Goal: Task Accomplishment & Management: Use online tool/utility

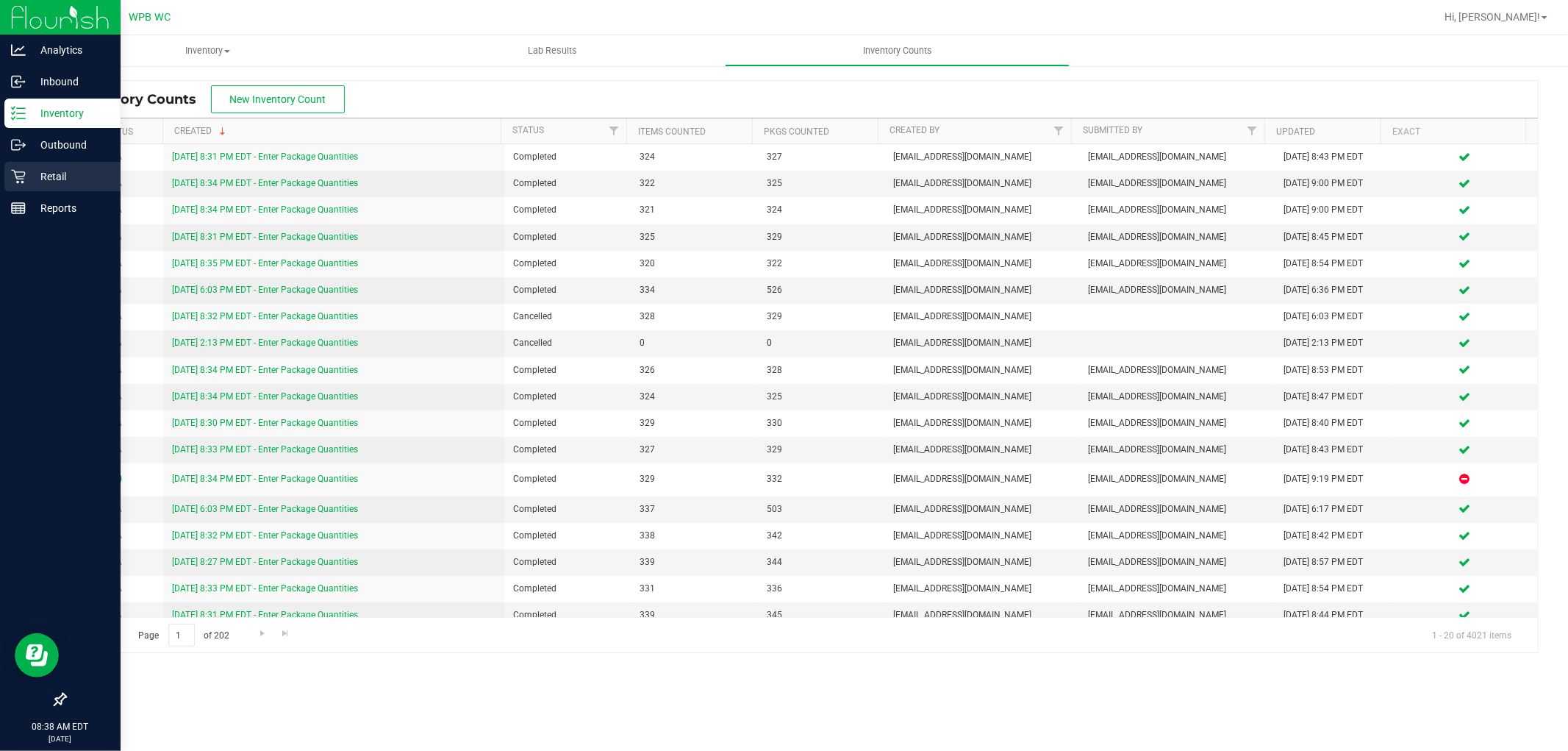
click at [53, 178] on p "Retail" at bounding box center [70, 177] width 88 height 17
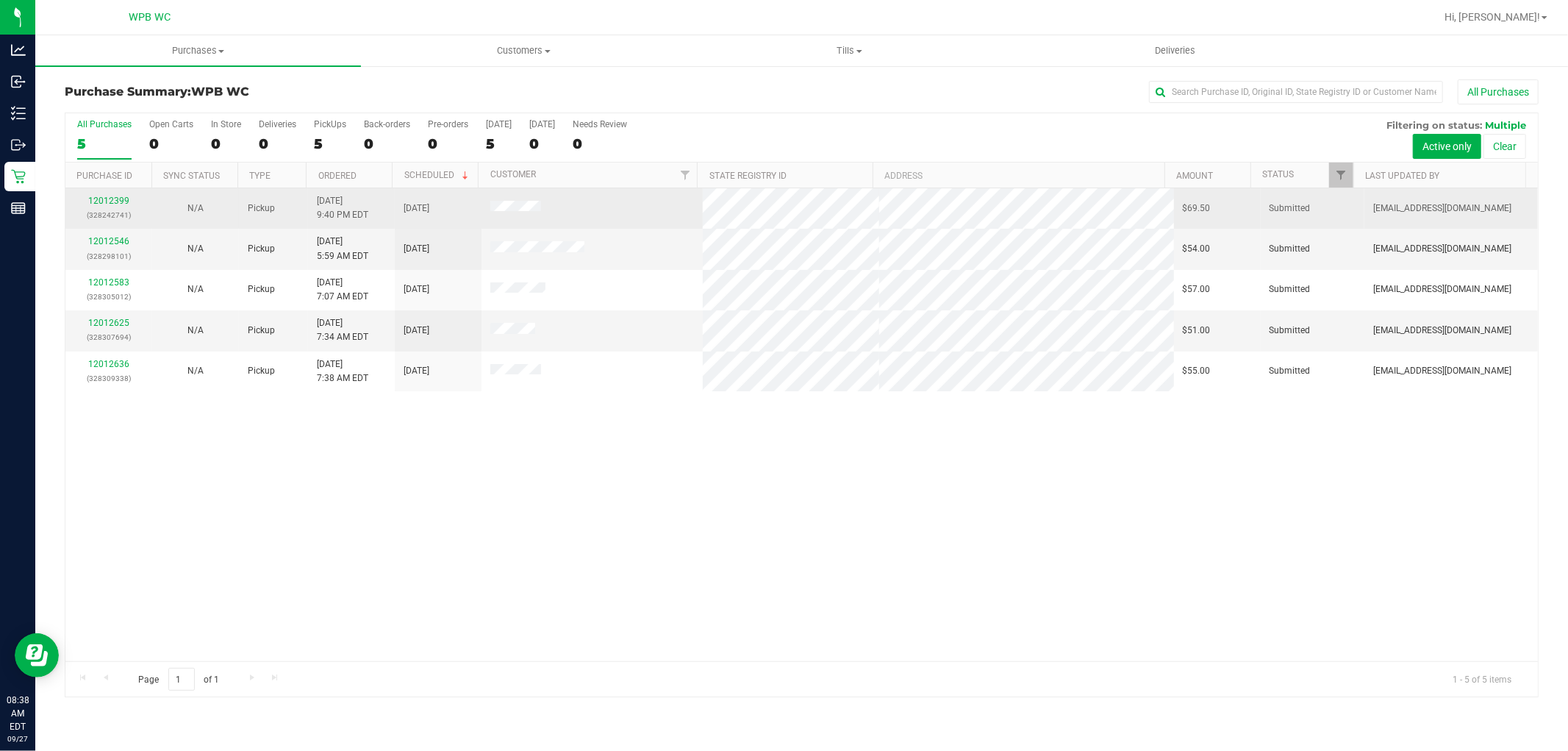
click at [112, 209] on p "(328242741)" at bounding box center [109, 215] width 69 height 14
click at [112, 203] on link "12012399" at bounding box center [108, 201] width 41 height 11
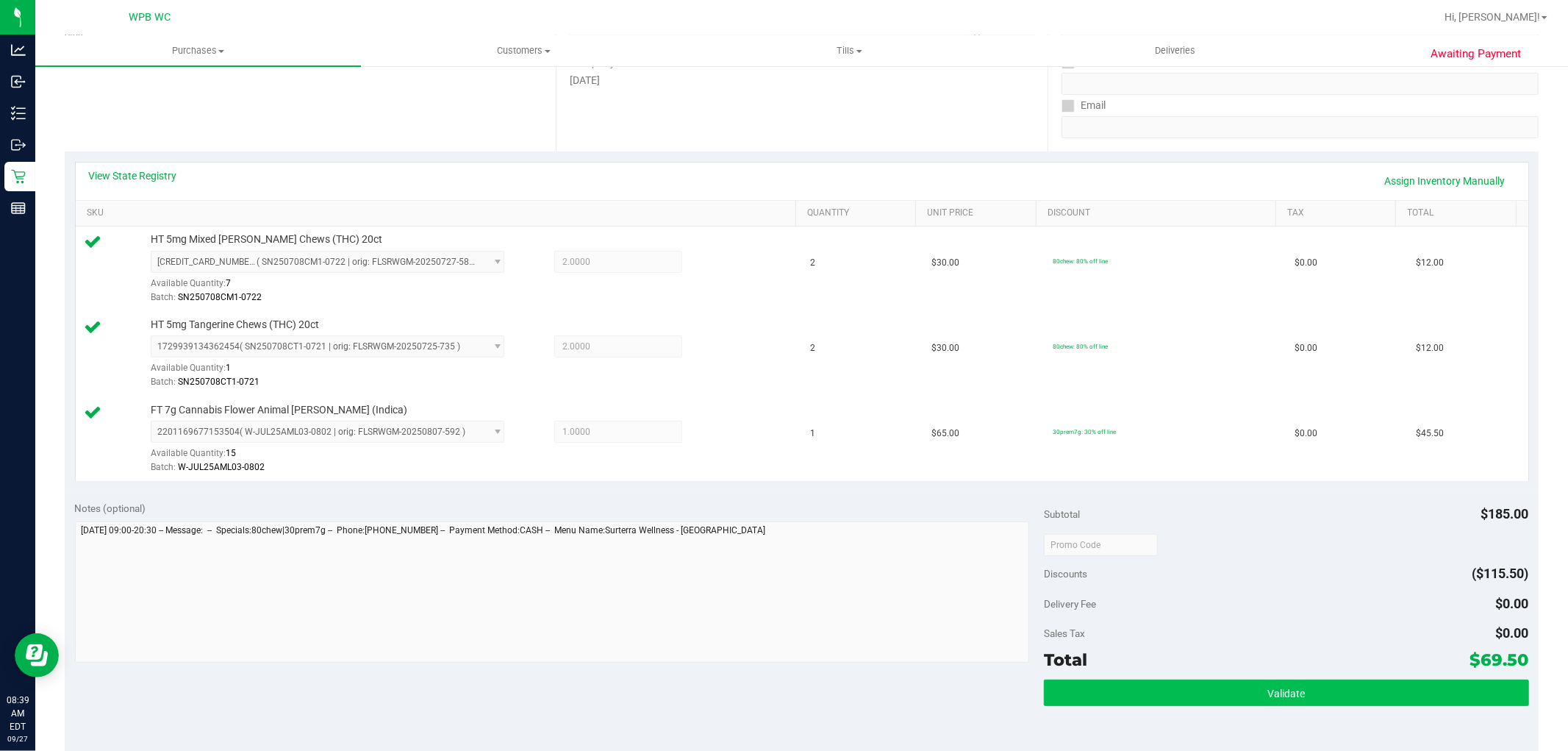
scroll to position [327, 0]
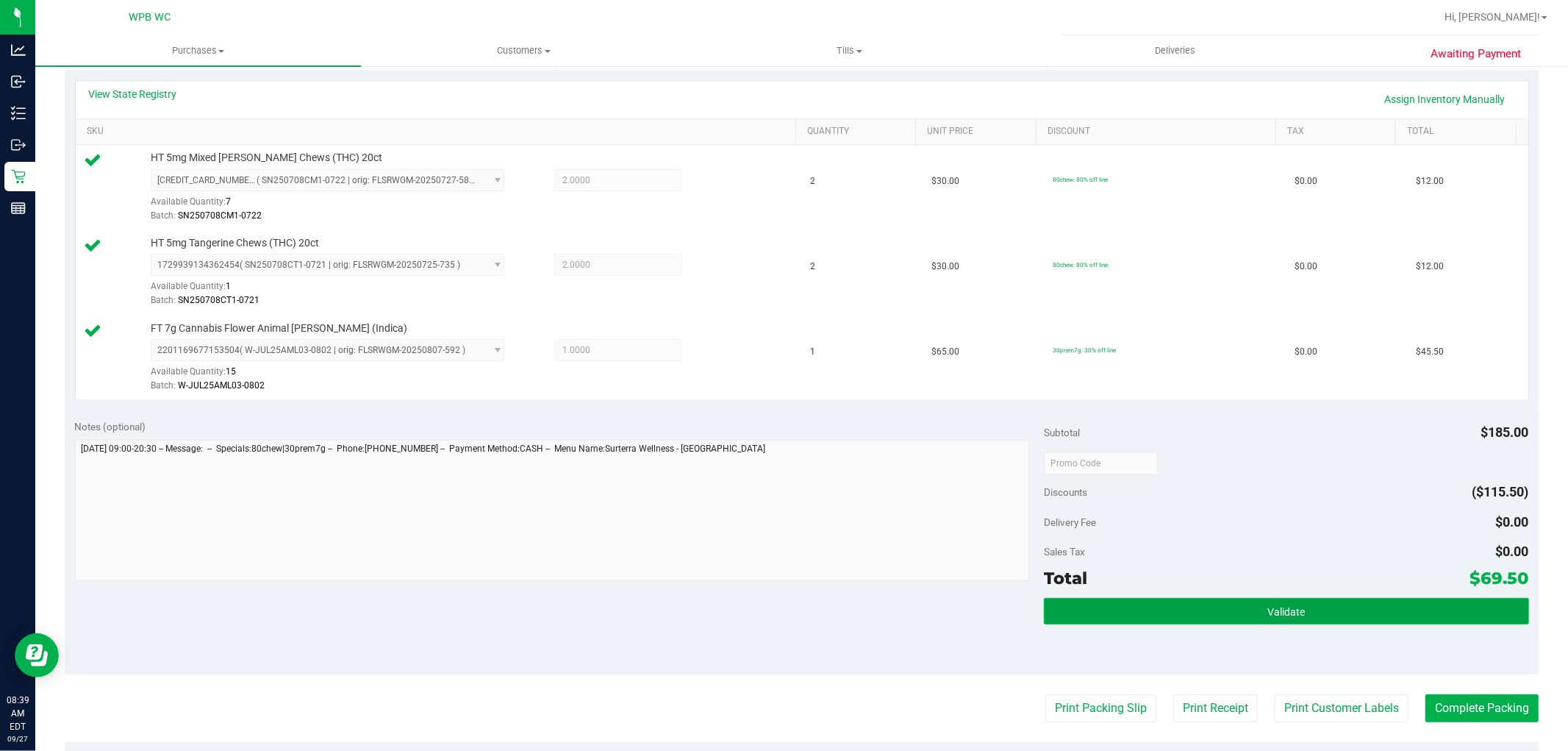
click at [1199, 615] on button "Validate" at bounding box center [1285, 612] width 484 height 27
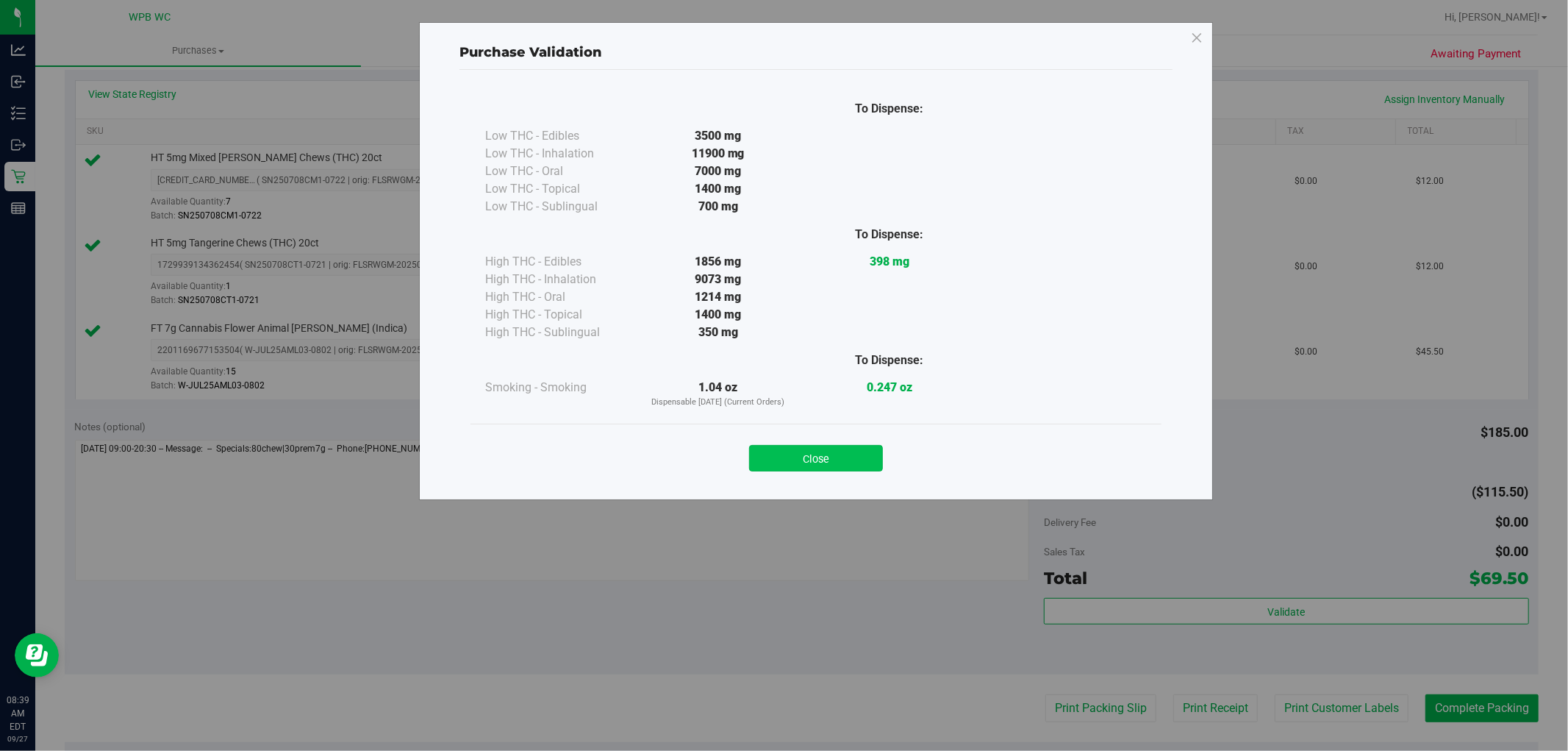
click at [832, 463] on button "Close" at bounding box center [816, 459] width 134 height 27
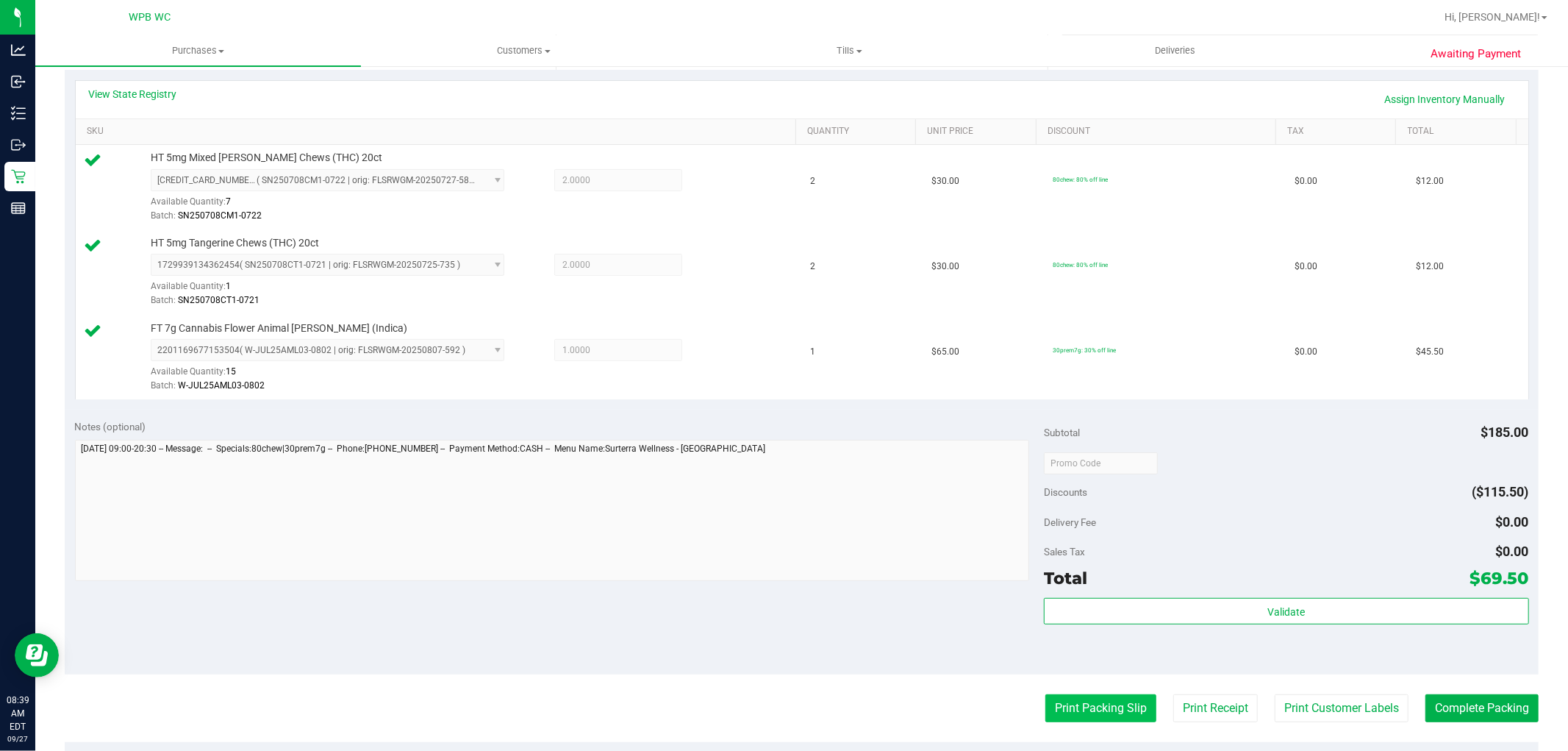
click at [1112, 706] on button "Print Packing Slip" at bounding box center [1101, 708] width 111 height 28
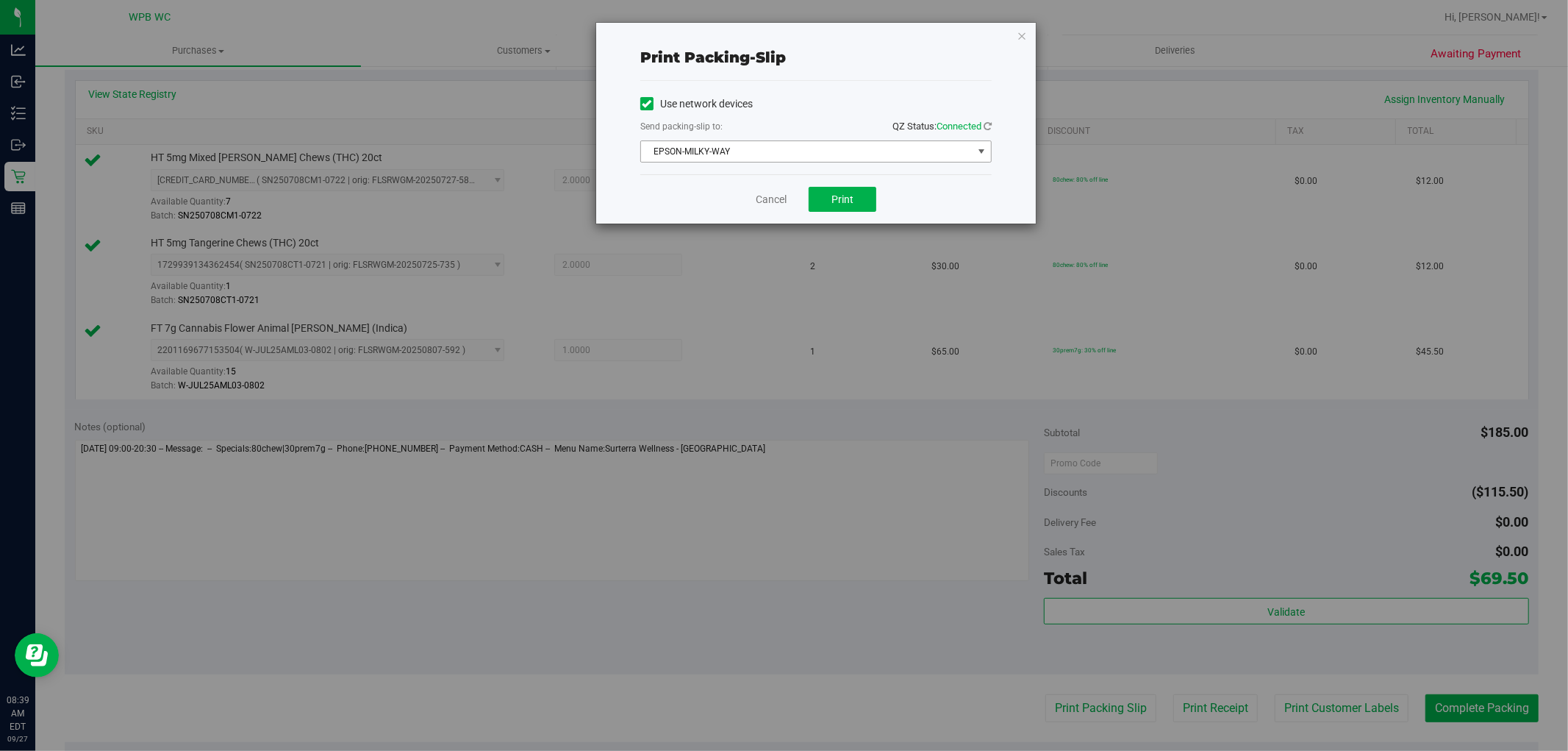
click at [819, 148] on span "EPSON-MILKY-WAY" at bounding box center [806, 152] width 331 height 21
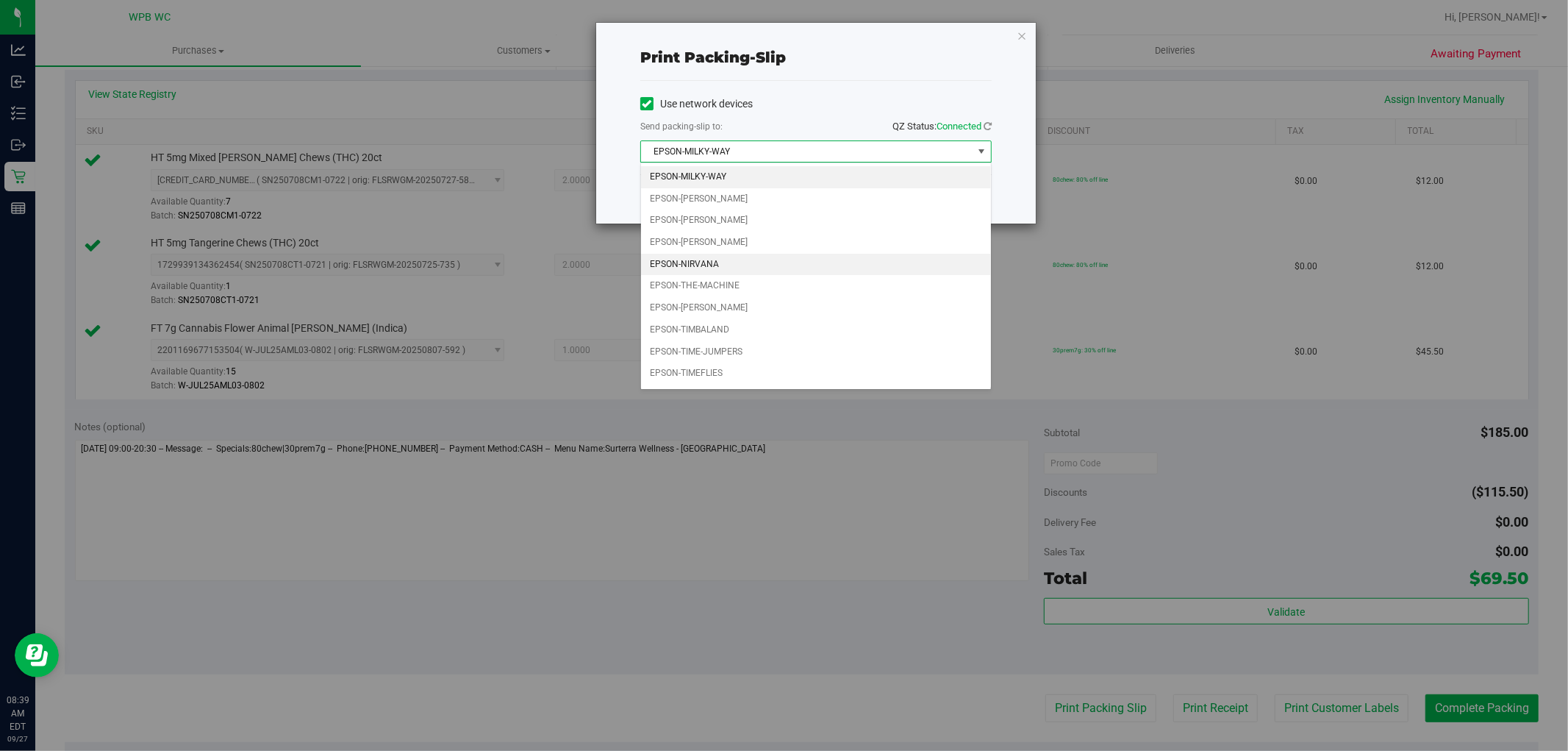
click at [718, 259] on li "EPSON-NIRVANA" at bounding box center [816, 265] width 350 height 22
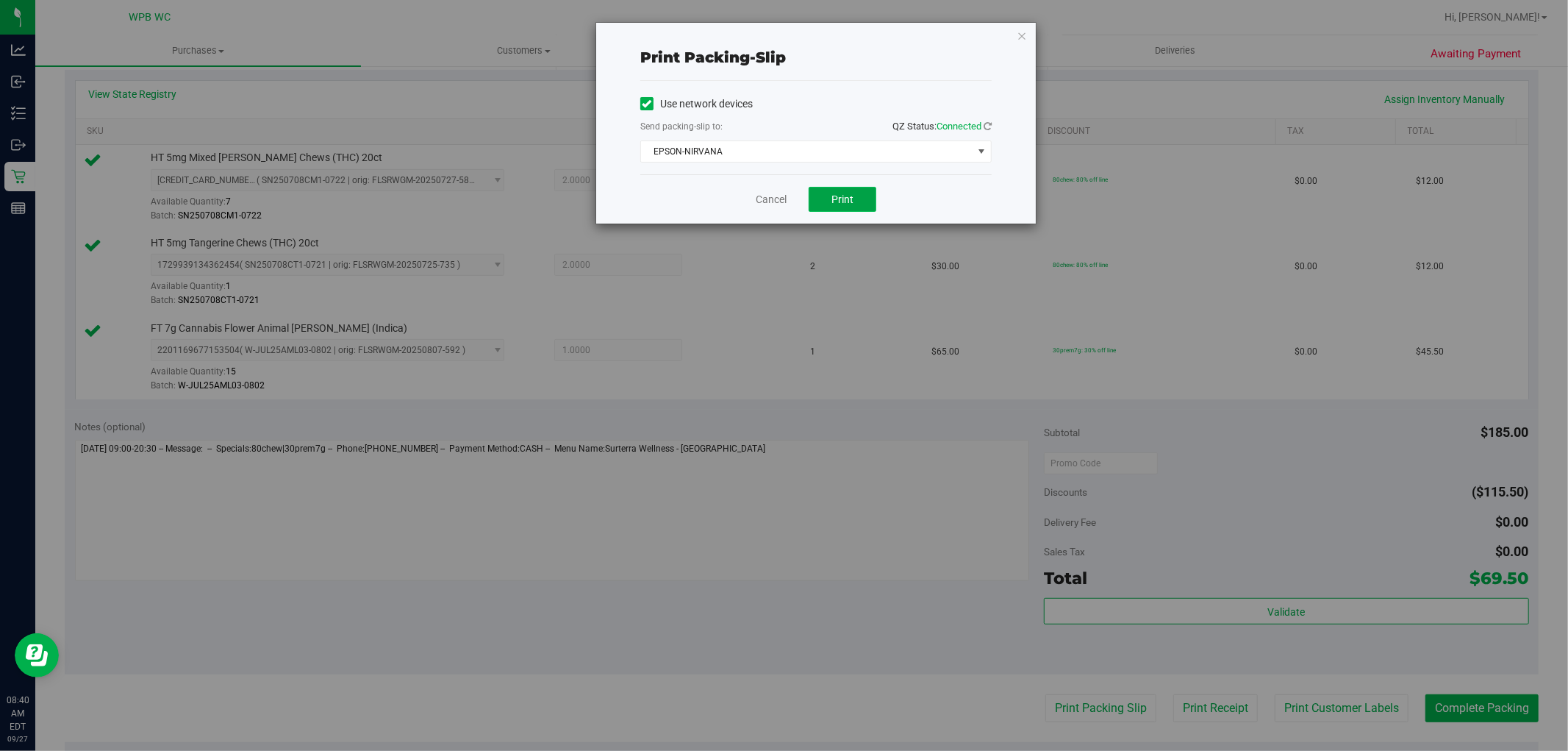
click at [829, 201] on button "Print" at bounding box center [842, 200] width 68 height 25
click at [1019, 34] on icon "button" at bounding box center [1022, 35] width 11 height 17
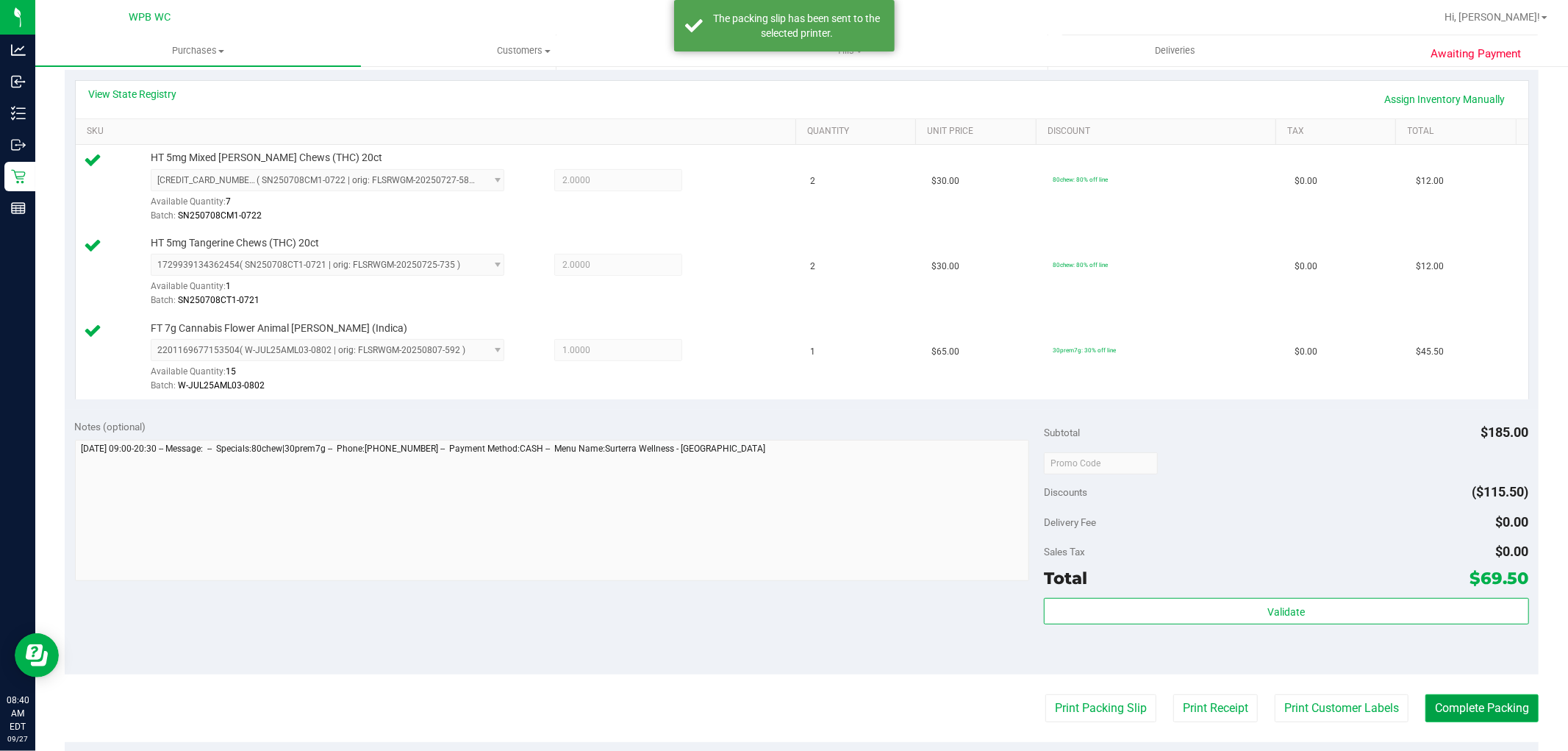
click at [1430, 697] on button "Complete Packing" at bounding box center [1482, 708] width 114 height 28
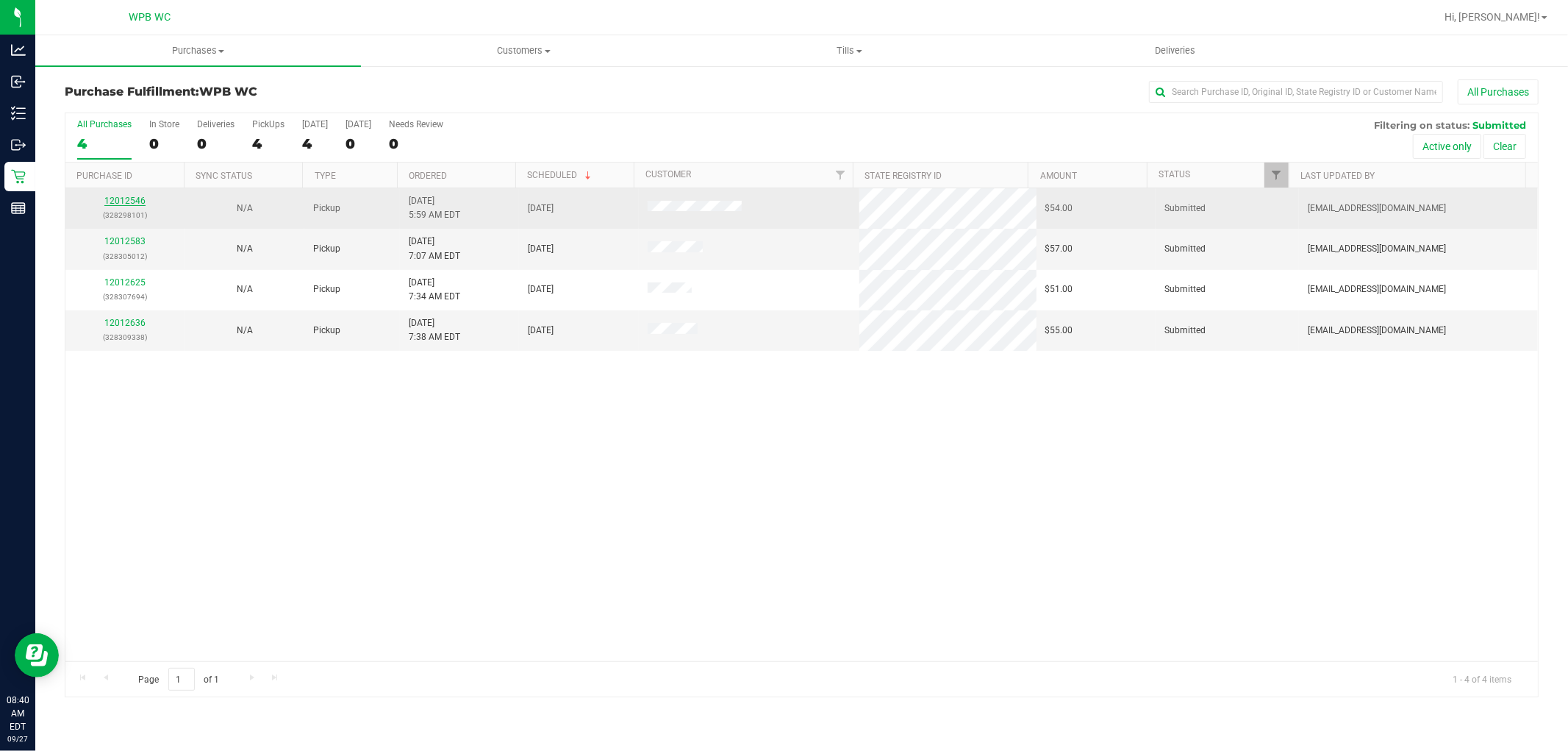
click at [120, 197] on link "12012546" at bounding box center [124, 201] width 41 height 11
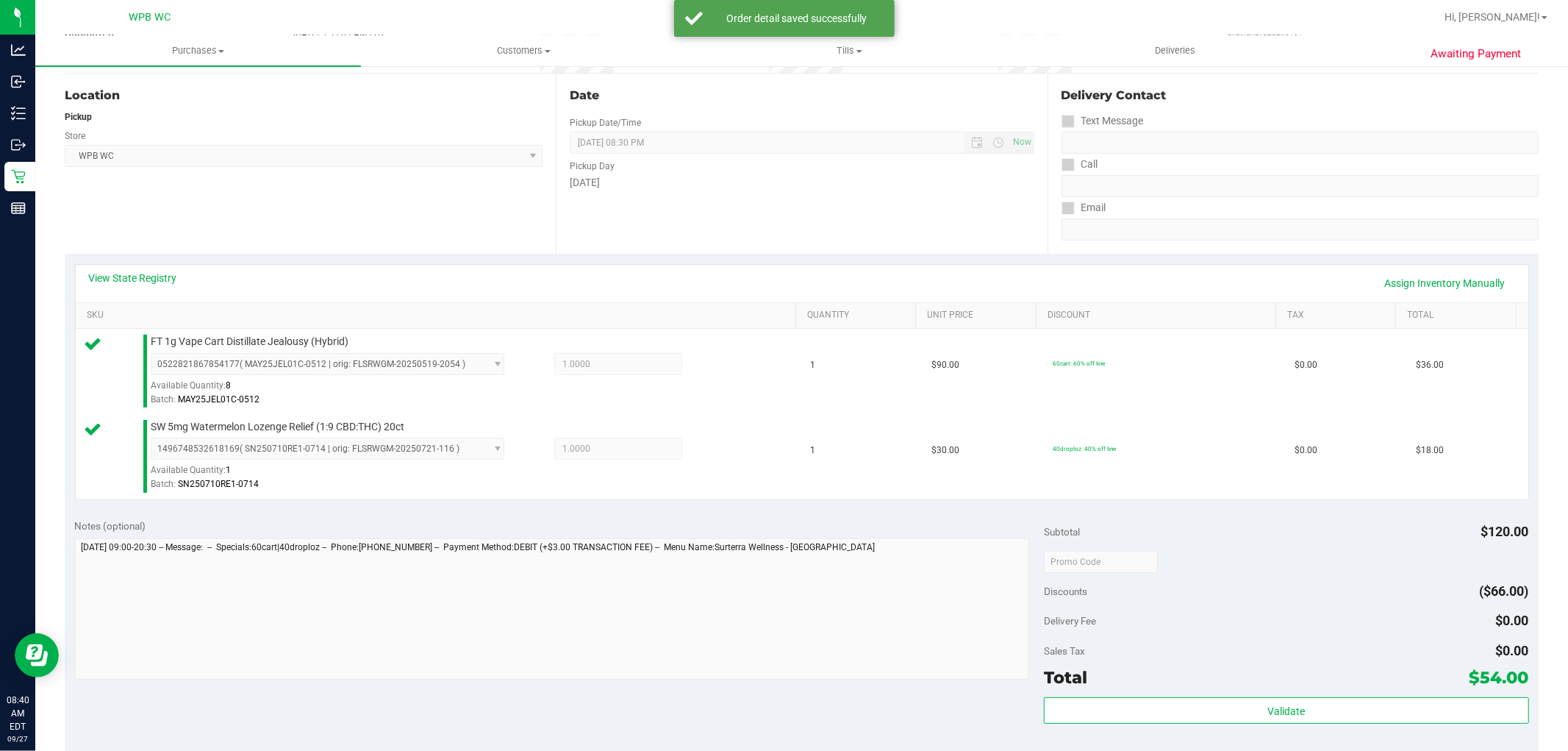
scroll to position [327, 0]
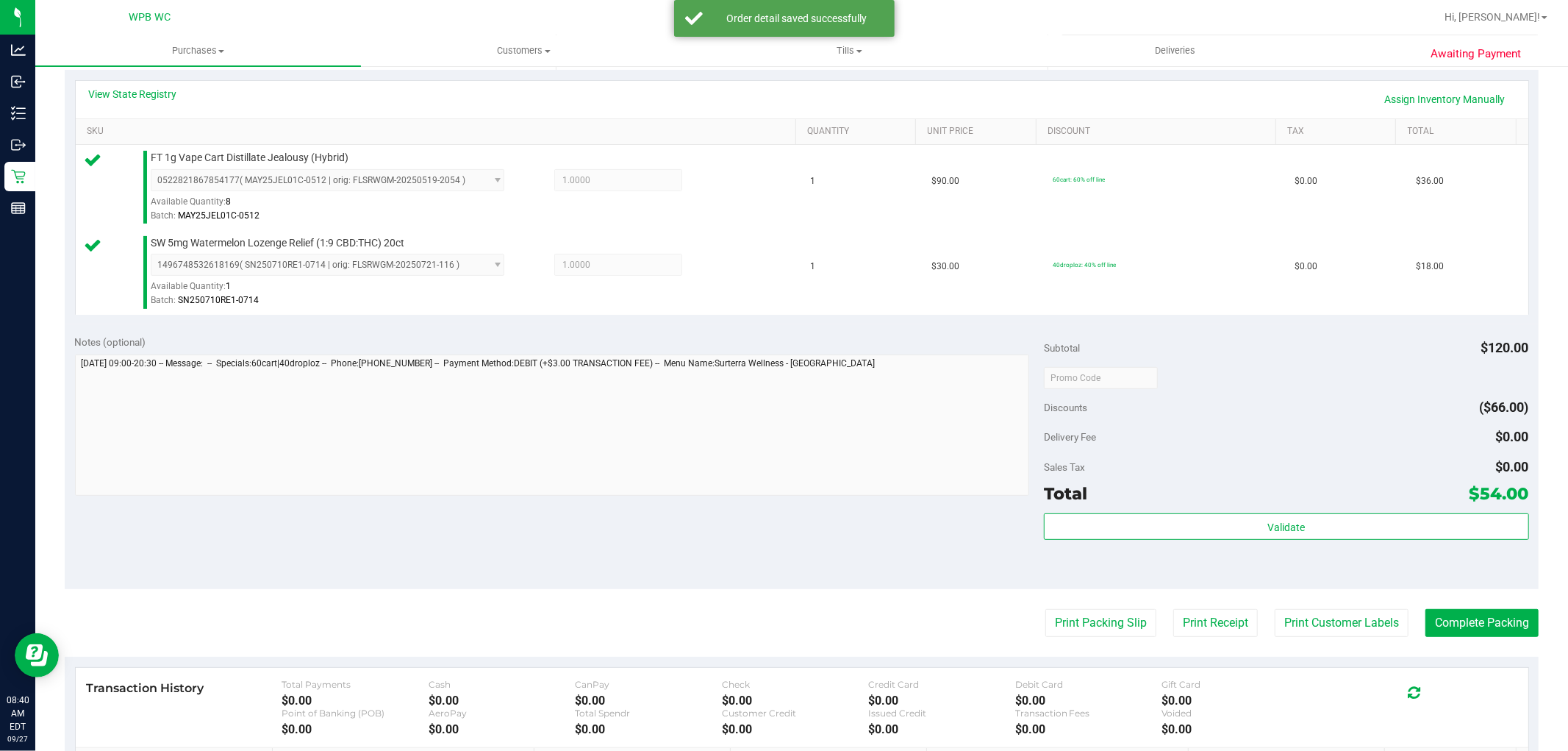
click at [1178, 490] on div "Total $54.00" at bounding box center [1285, 494] width 484 height 27
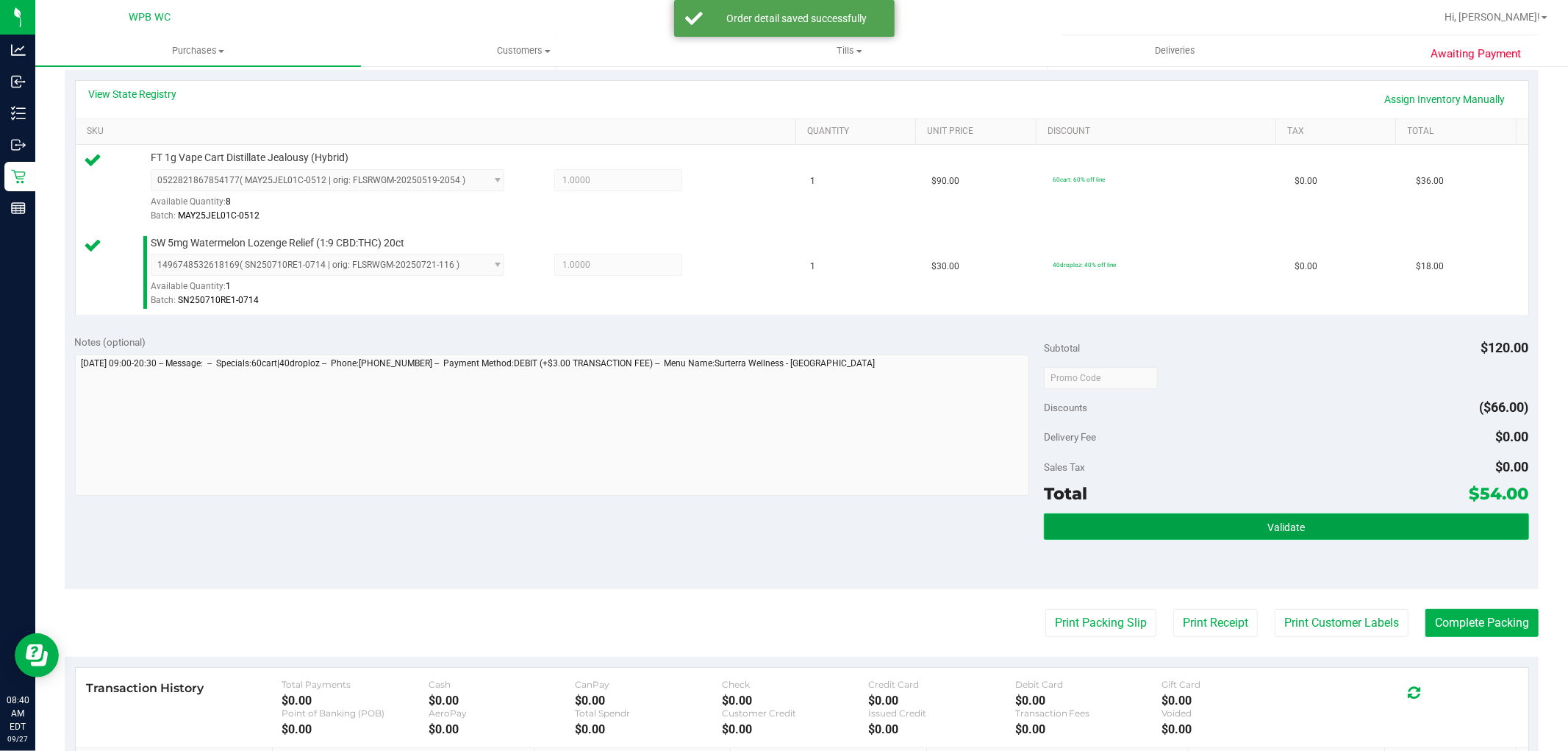
click at [1172, 526] on button "Validate" at bounding box center [1285, 526] width 484 height 27
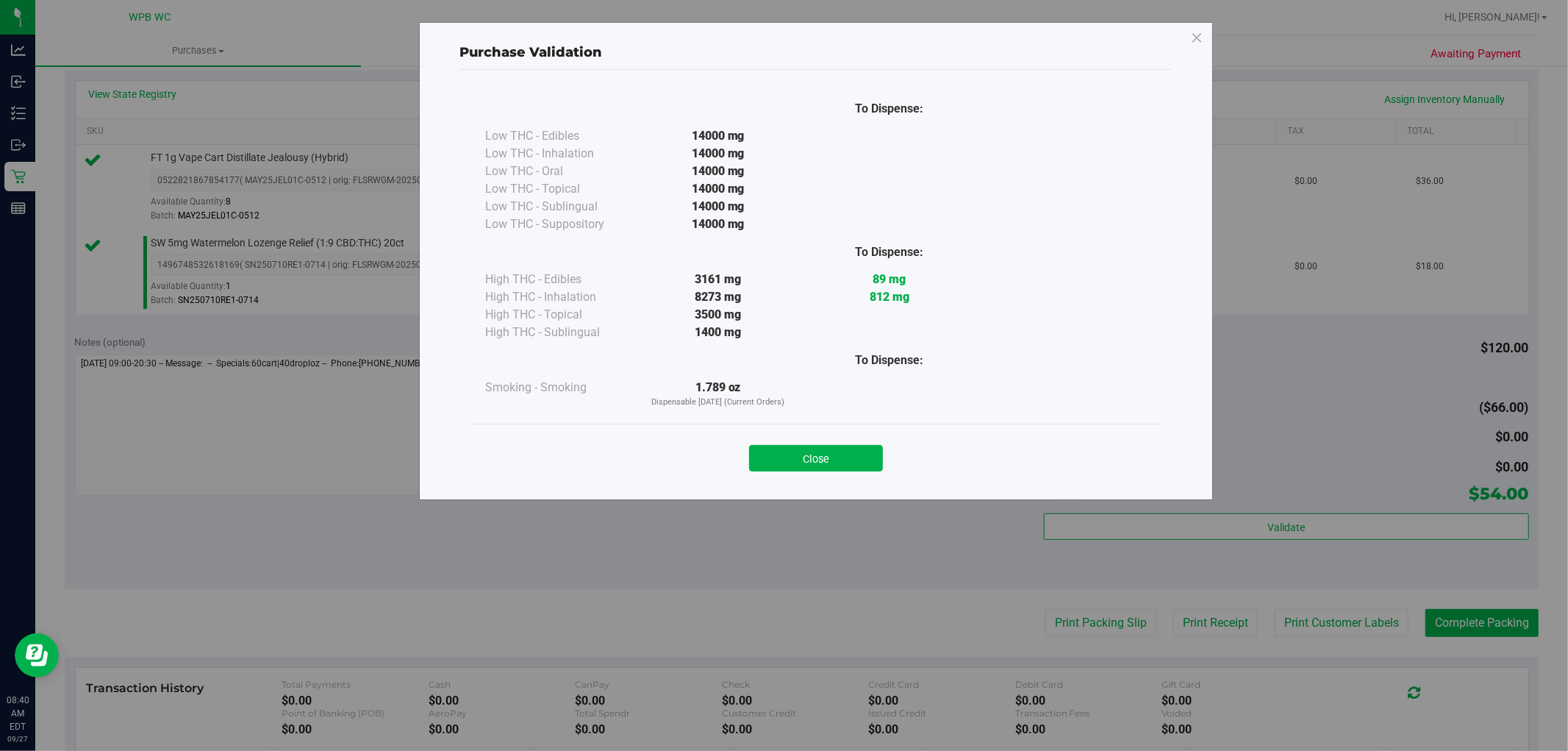
click at [1078, 628] on div "Purchase Validation To Dispense: Low THC - Edibles 14000 mg" at bounding box center [790, 376] width 1579 height 751
click at [855, 450] on button "Close" at bounding box center [816, 459] width 134 height 27
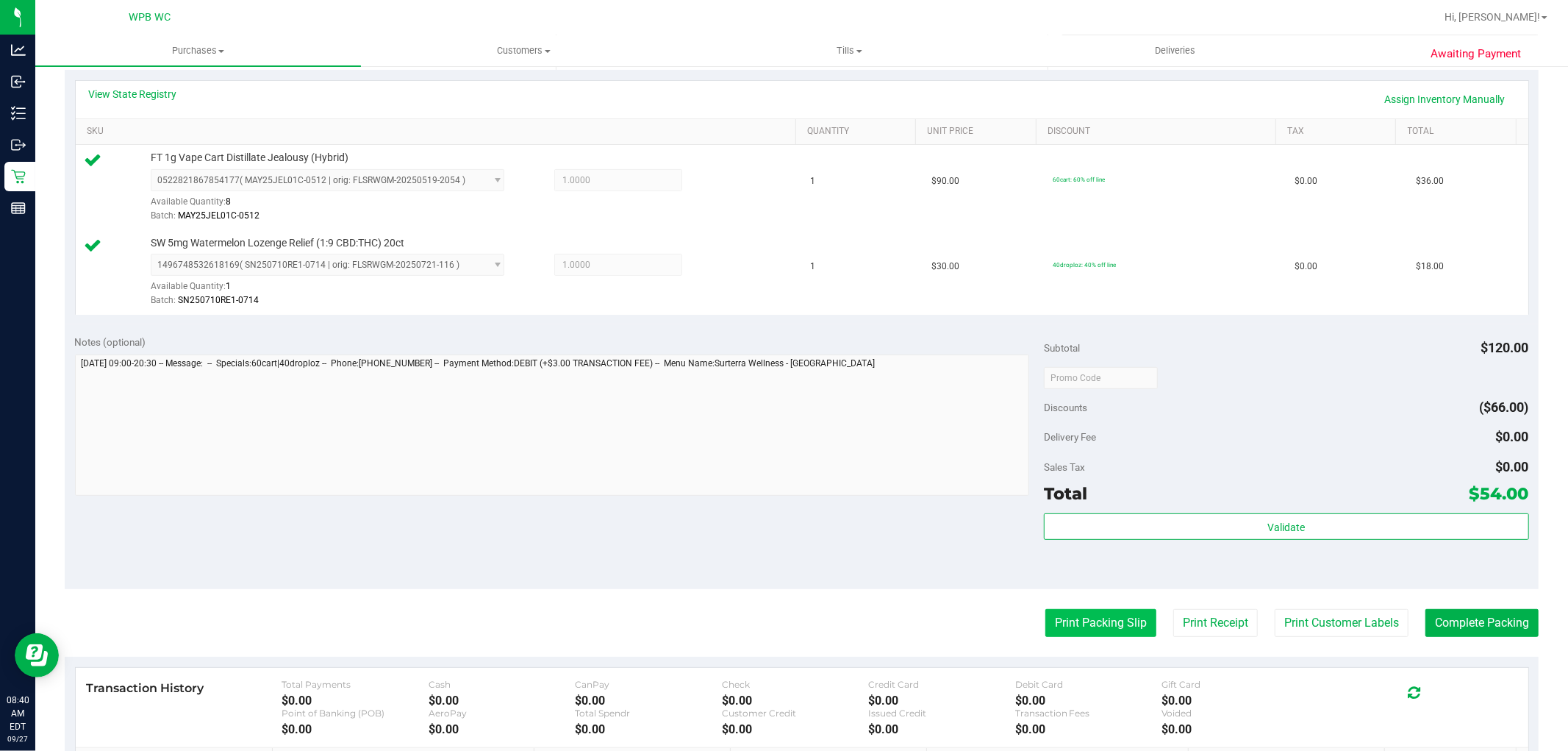
click at [1125, 622] on button "Print Packing Slip" at bounding box center [1101, 622] width 111 height 28
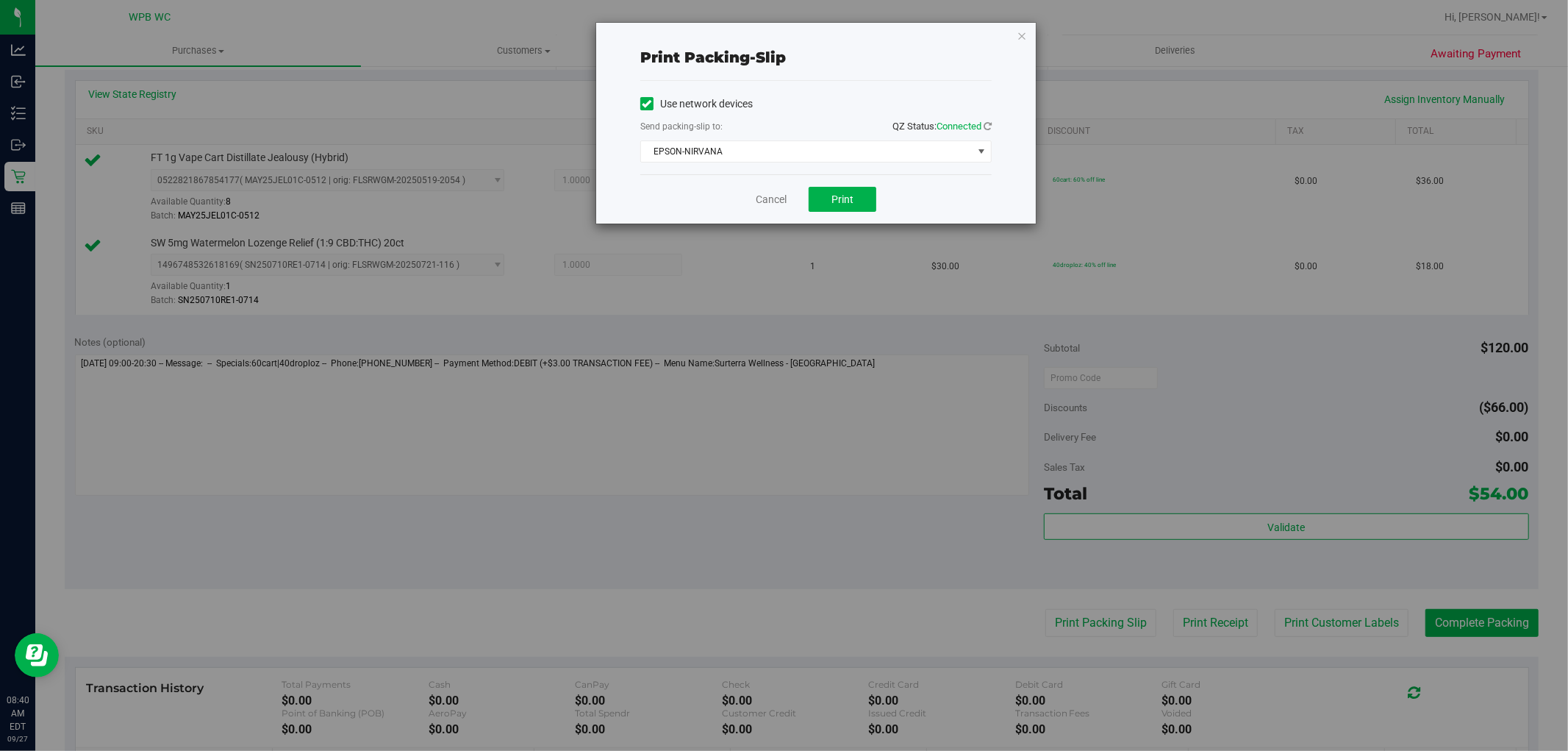
click at [847, 219] on div "Cancel Print" at bounding box center [816, 199] width 351 height 50
click at [848, 201] on span "Print" at bounding box center [842, 199] width 22 height 11
click at [1016, 36] on div "Print packing-slip Use network devices Send packing-slip to: QZ Status: Connect…" at bounding box center [816, 123] width 439 height 201
click at [1019, 36] on icon "button" at bounding box center [1022, 35] width 11 height 17
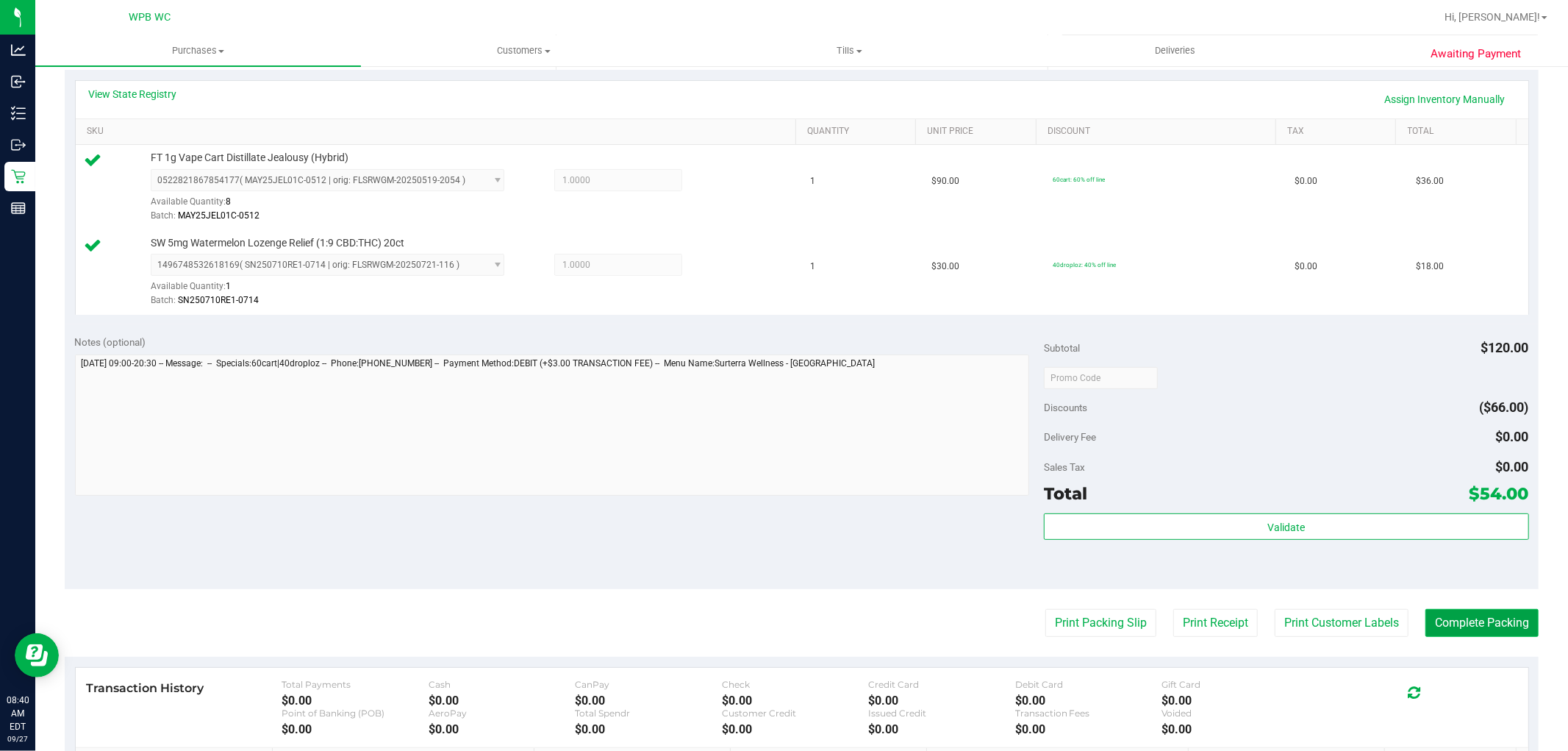
click at [1473, 626] on button "Complete Packing" at bounding box center [1482, 622] width 114 height 28
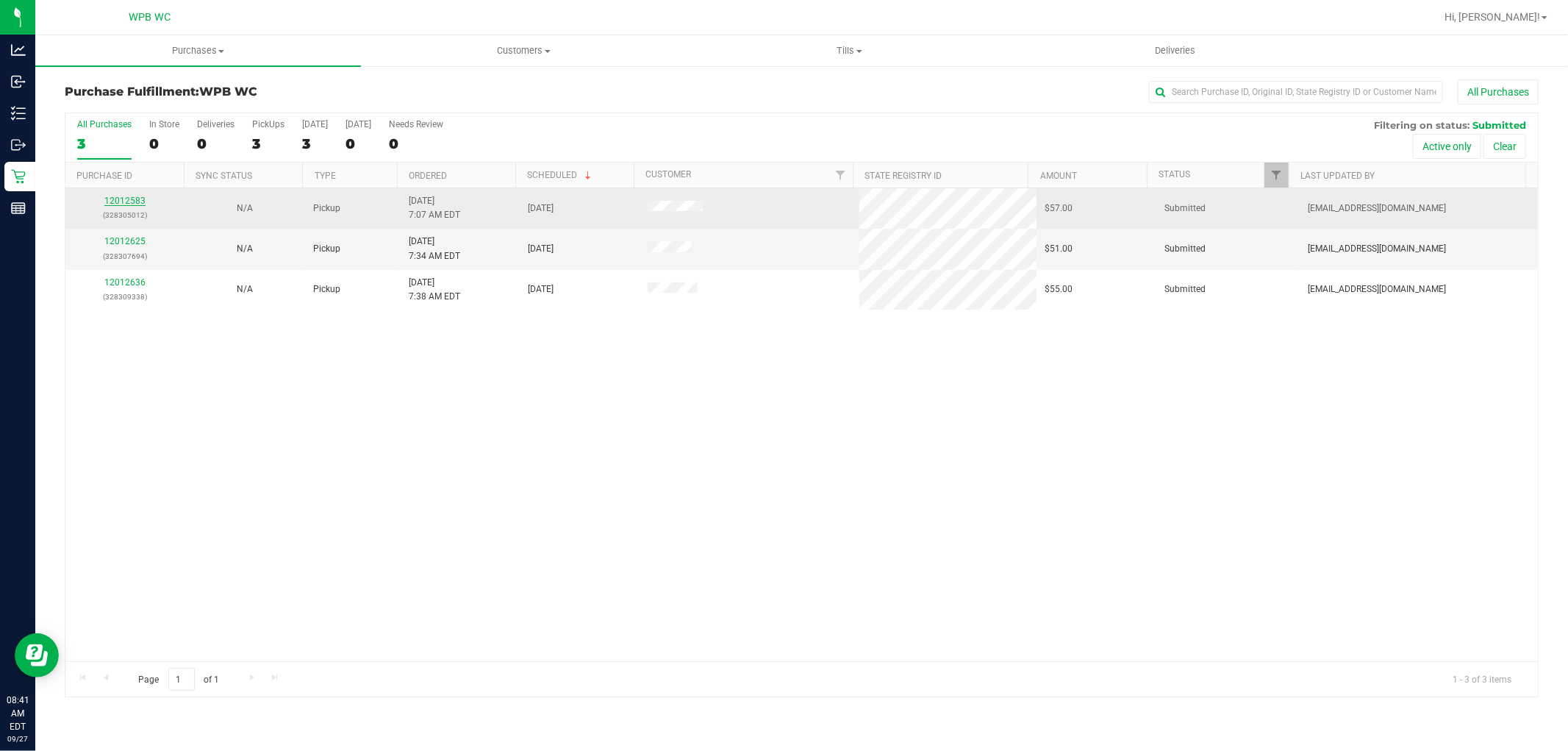
click at [136, 204] on link "12012583" at bounding box center [124, 201] width 41 height 11
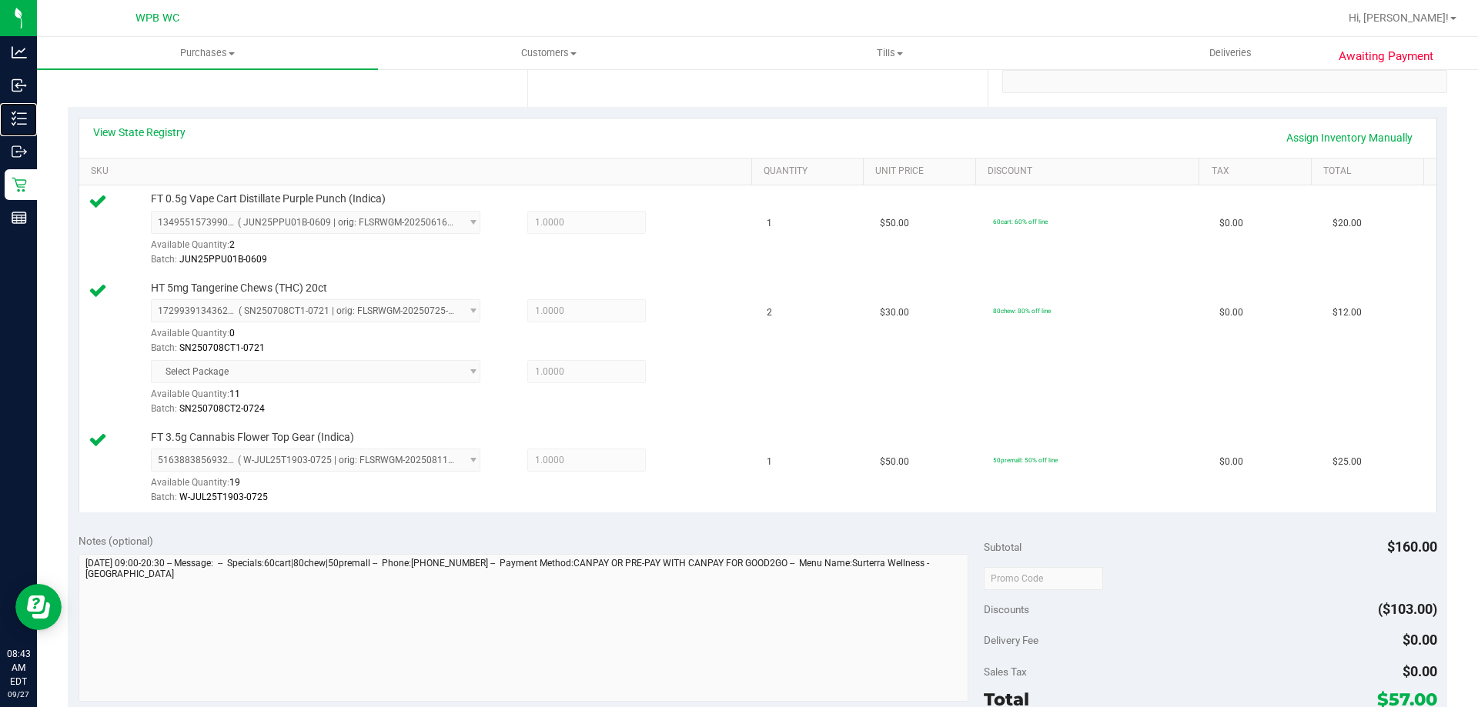
scroll to position [616, 0]
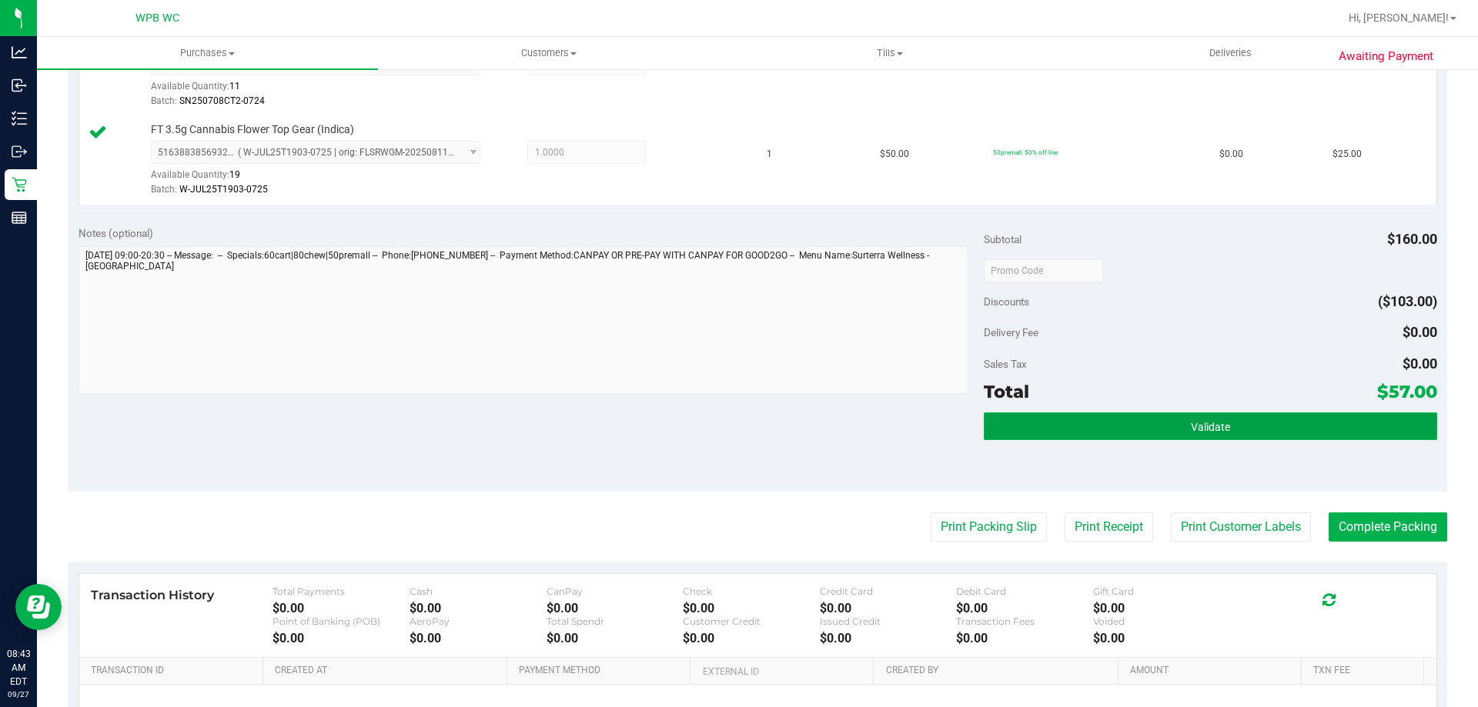
click at [1144, 427] on button "Validate" at bounding box center [1210, 427] width 453 height 28
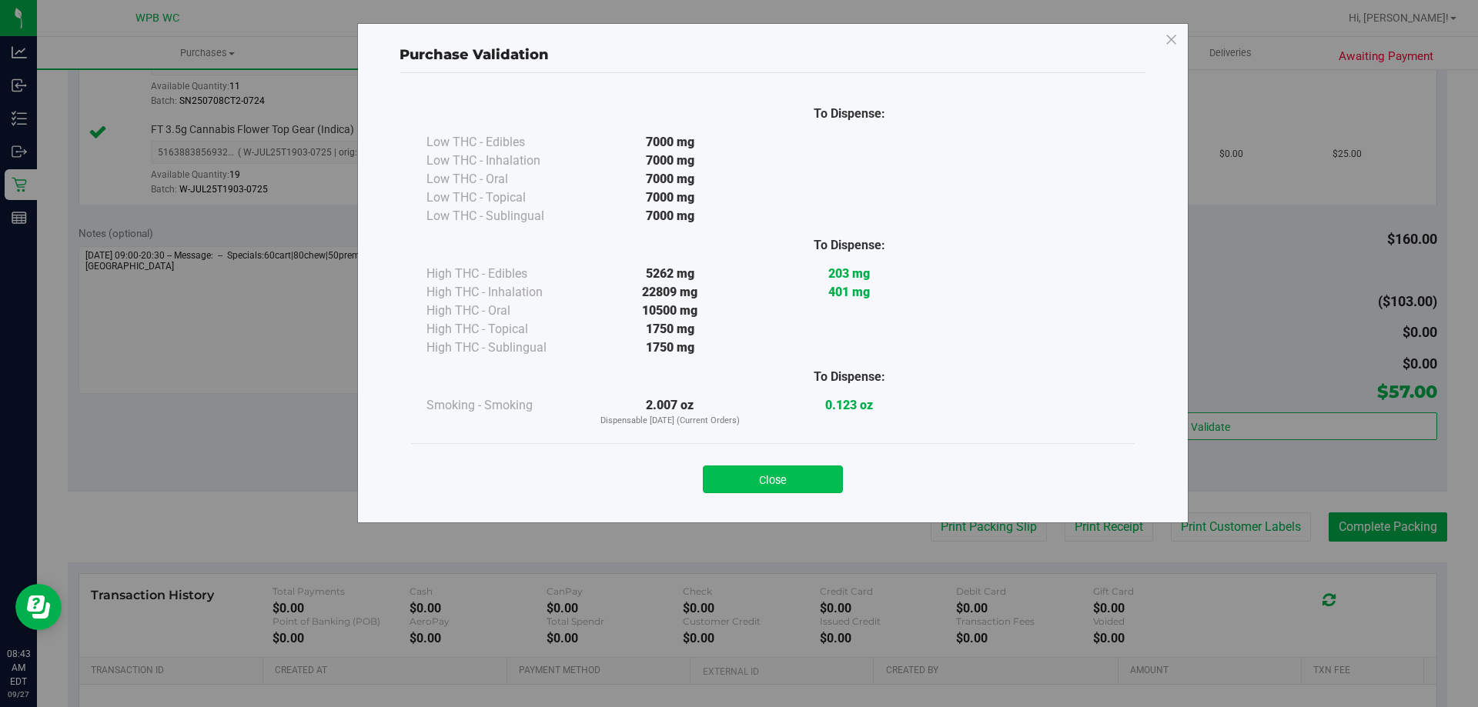
click at [778, 483] on button "Close" at bounding box center [773, 480] width 140 height 28
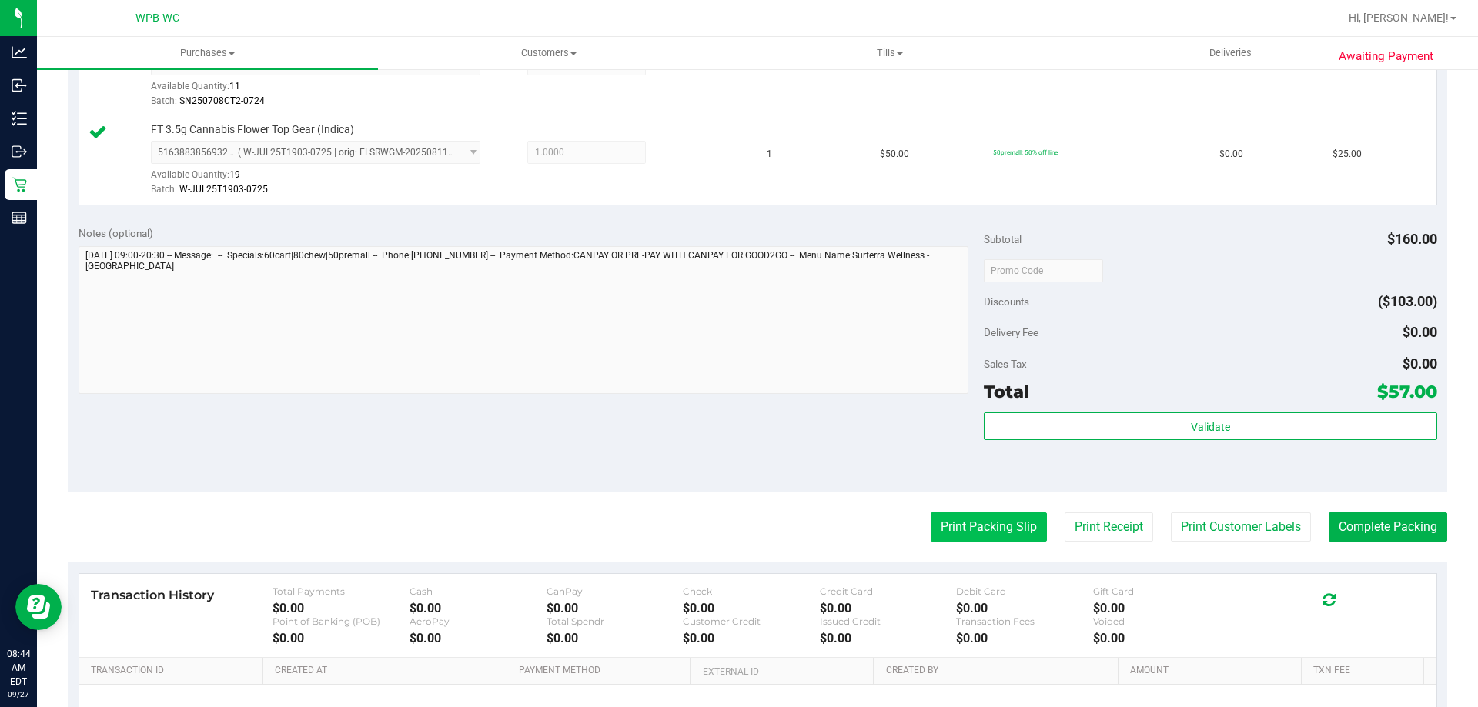
click at [955, 527] on button "Print Packing Slip" at bounding box center [989, 527] width 116 height 29
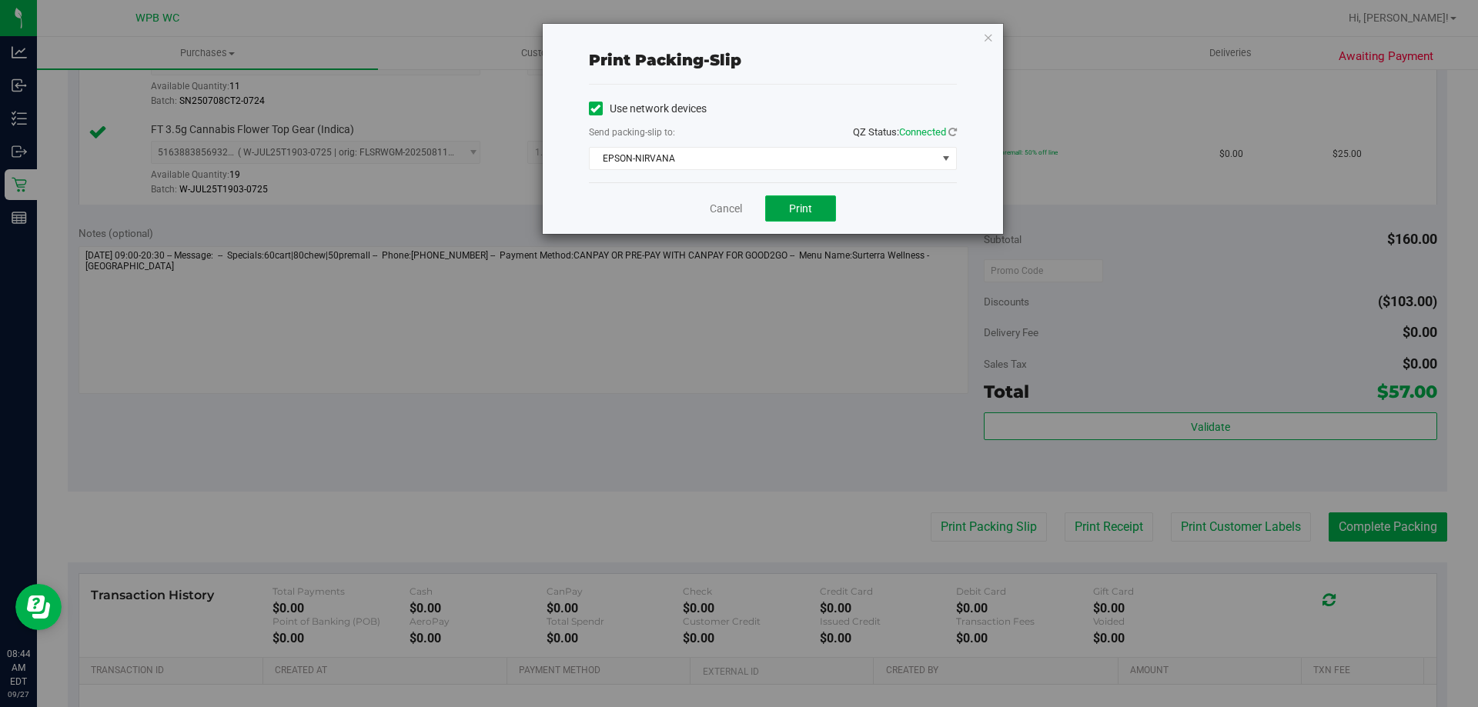
click at [793, 202] on span "Print" at bounding box center [800, 208] width 23 height 12
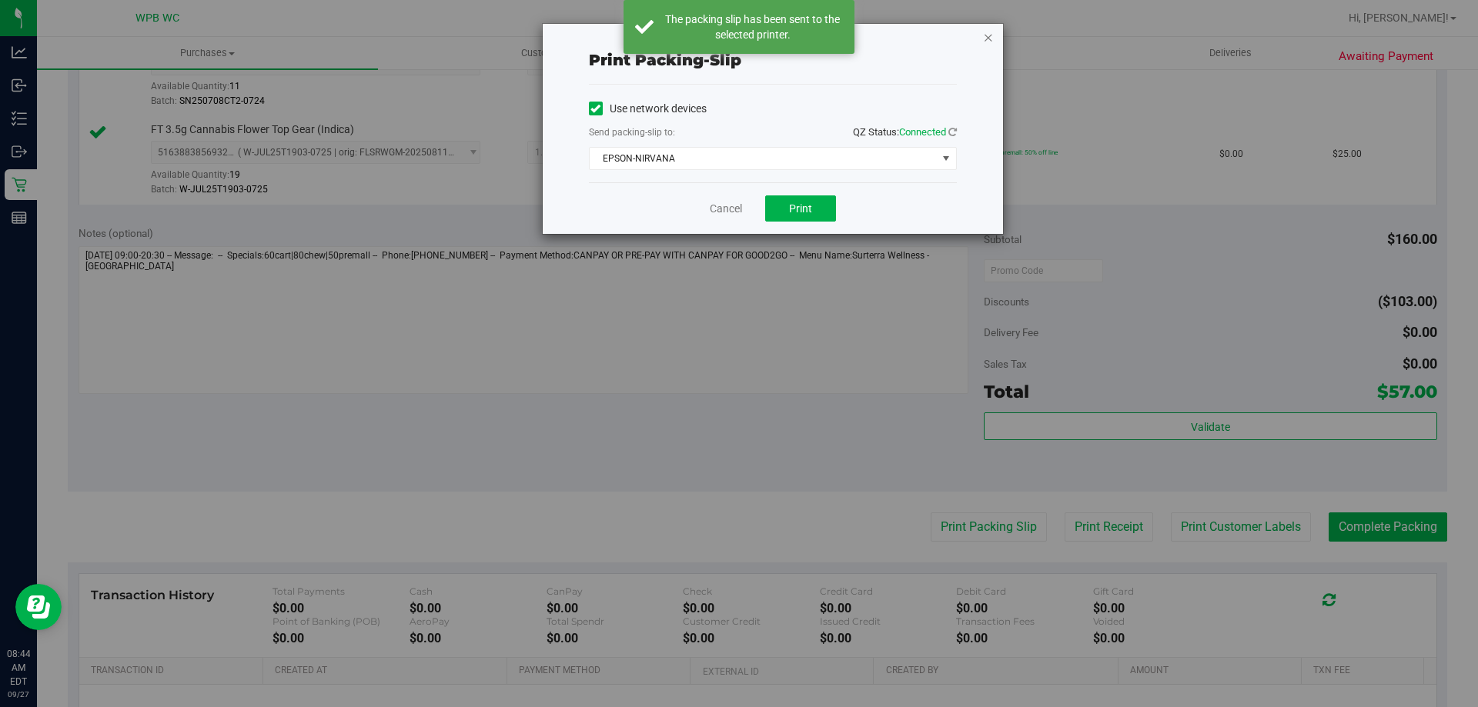
click at [988, 38] on icon "button" at bounding box center [988, 37] width 11 height 18
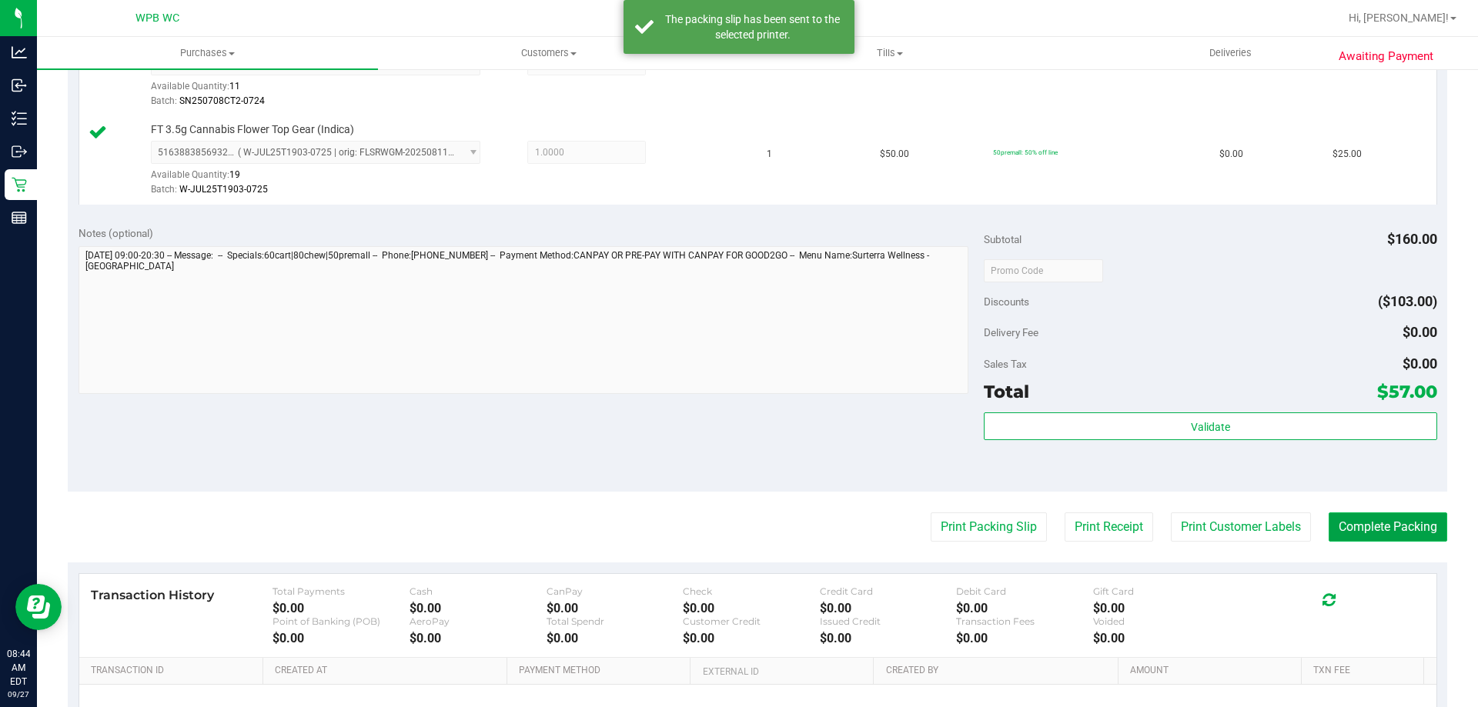
drag, startPoint x: 1380, startPoint y: 518, endPoint x: 1370, endPoint y: 518, distance: 10.0
click at [1379, 518] on button "Complete Packing" at bounding box center [1388, 527] width 119 height 29
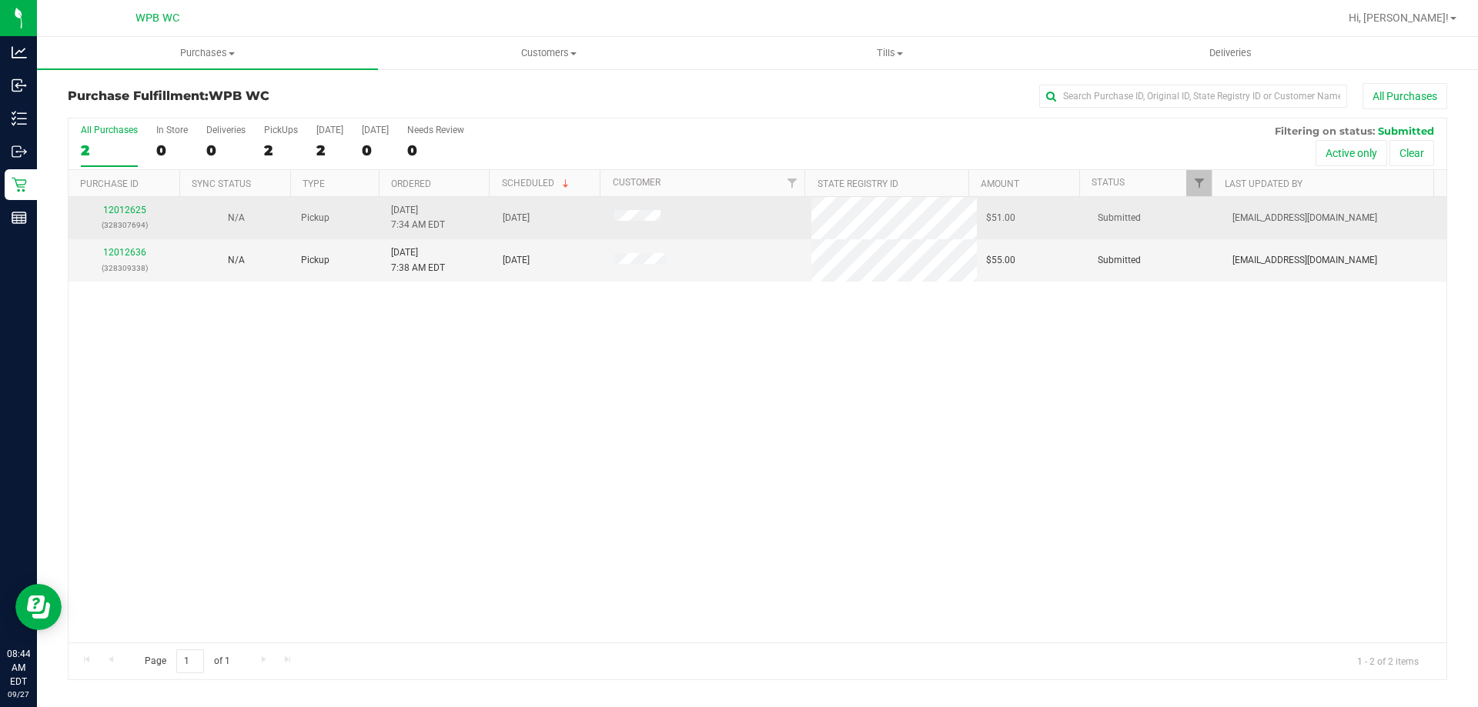
click at [133, 216] on div "12012625 (328307694)" at bounding box center [124, 217] width 93 height 29
click at [131, 212] on link "12012625" at bounding box center [124, 210] width 43 height 11
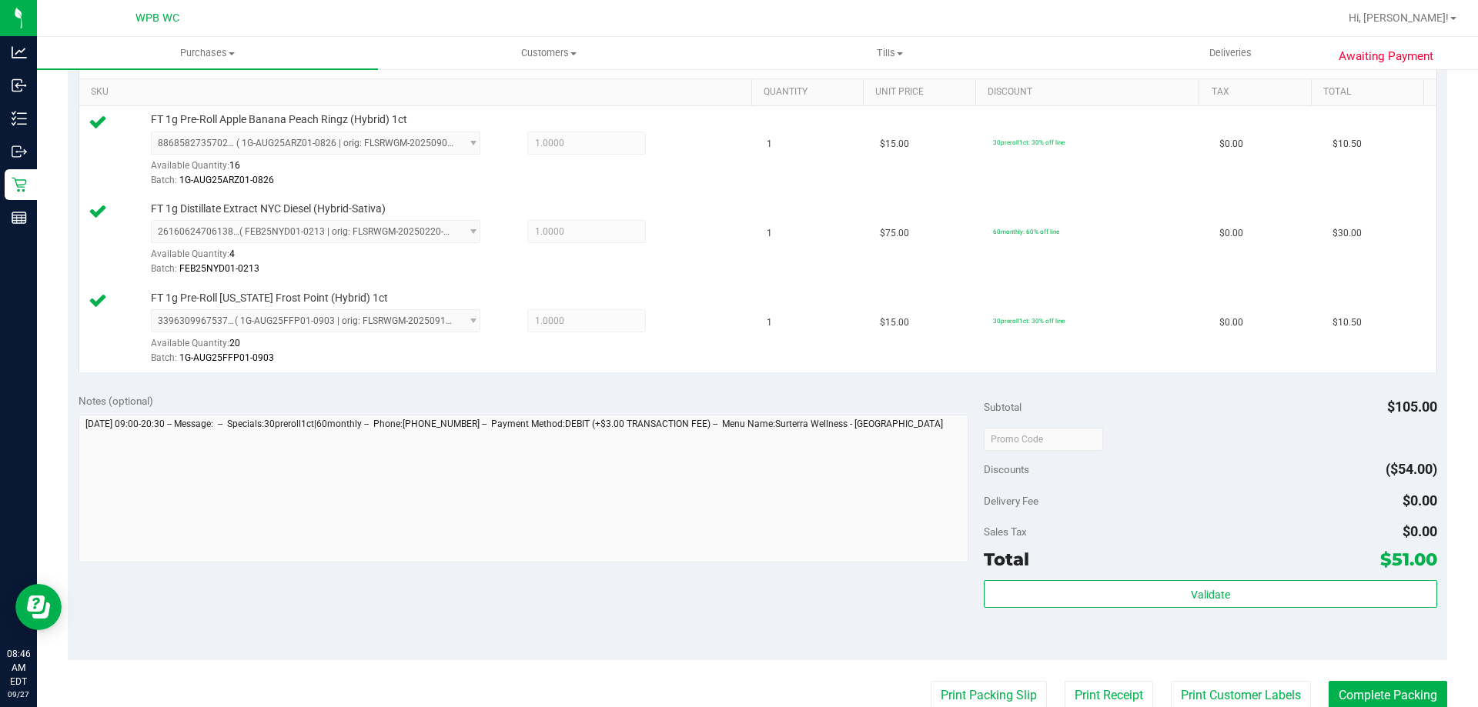
scroll to position [462, 0]
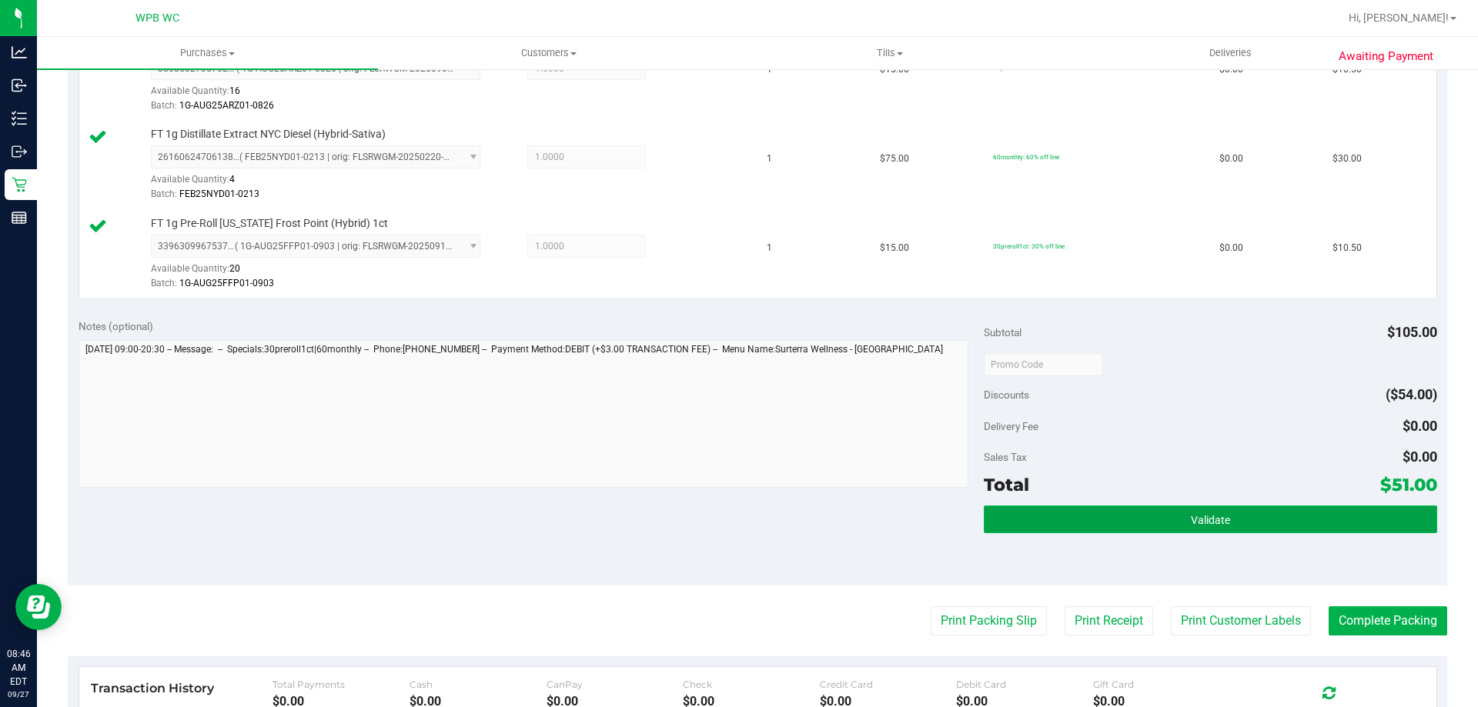
click at [1168, 526] on button "Validate" at bounding box center [1210, 520] width 453 height 28
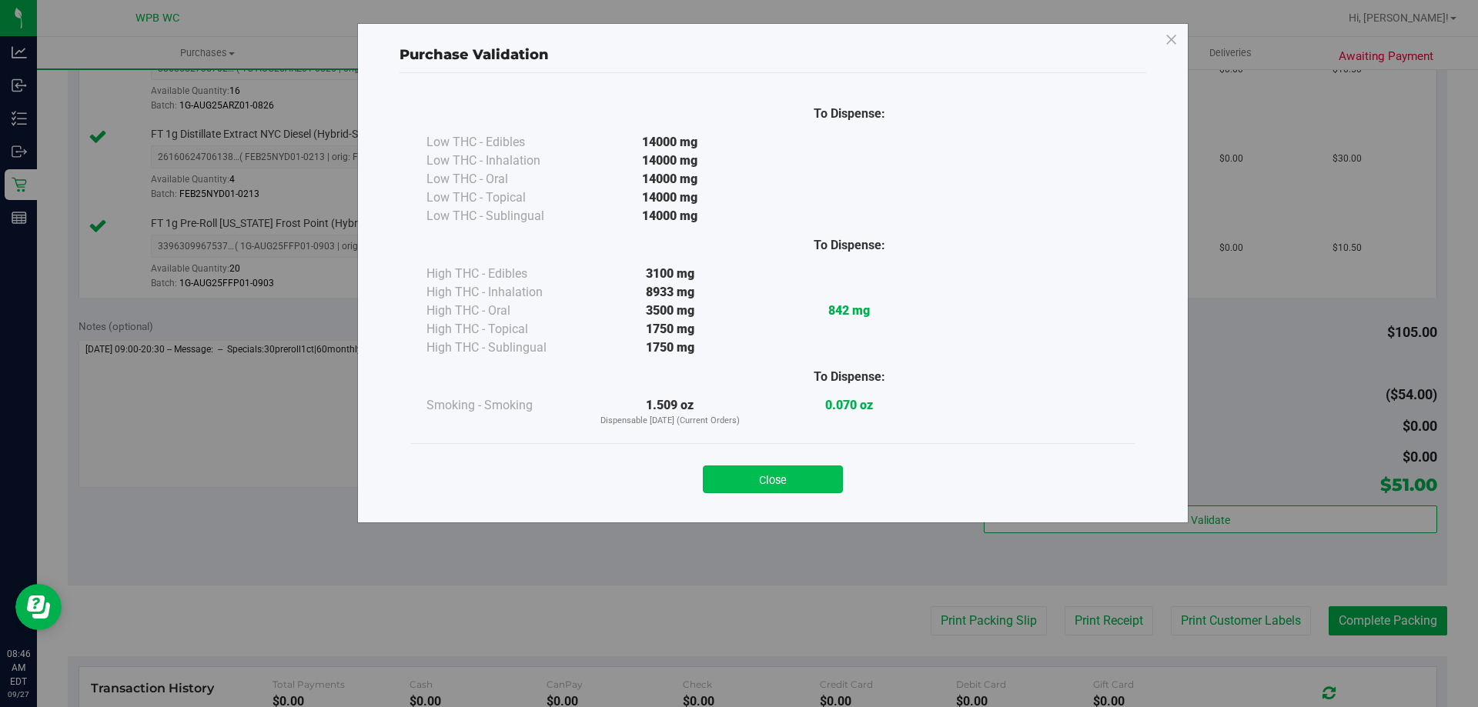
click at [743, 467] on button "Close" at bounding box center [773, 480] width 140 height 28
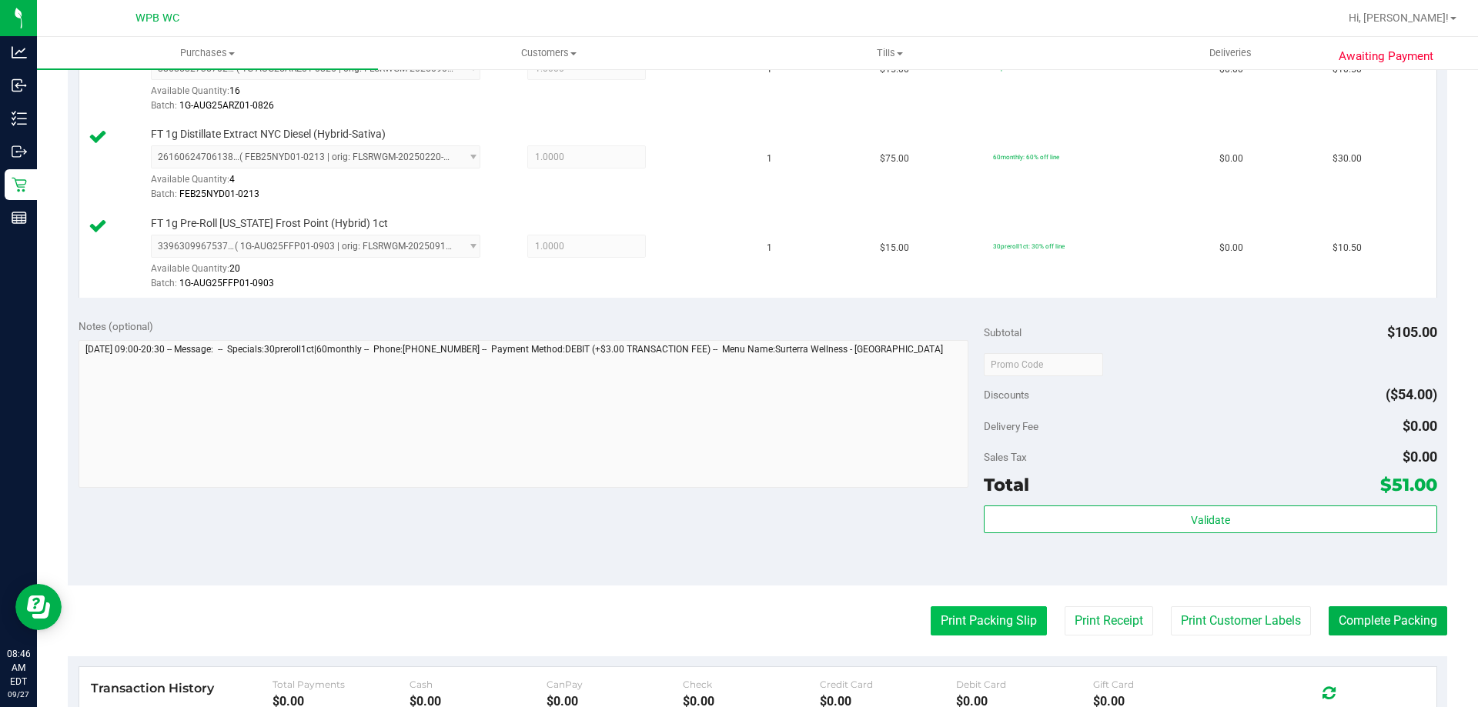
click at [942, 620] on button "Print Packing Slip" at bounding box center [989, 621] width 116 height 29
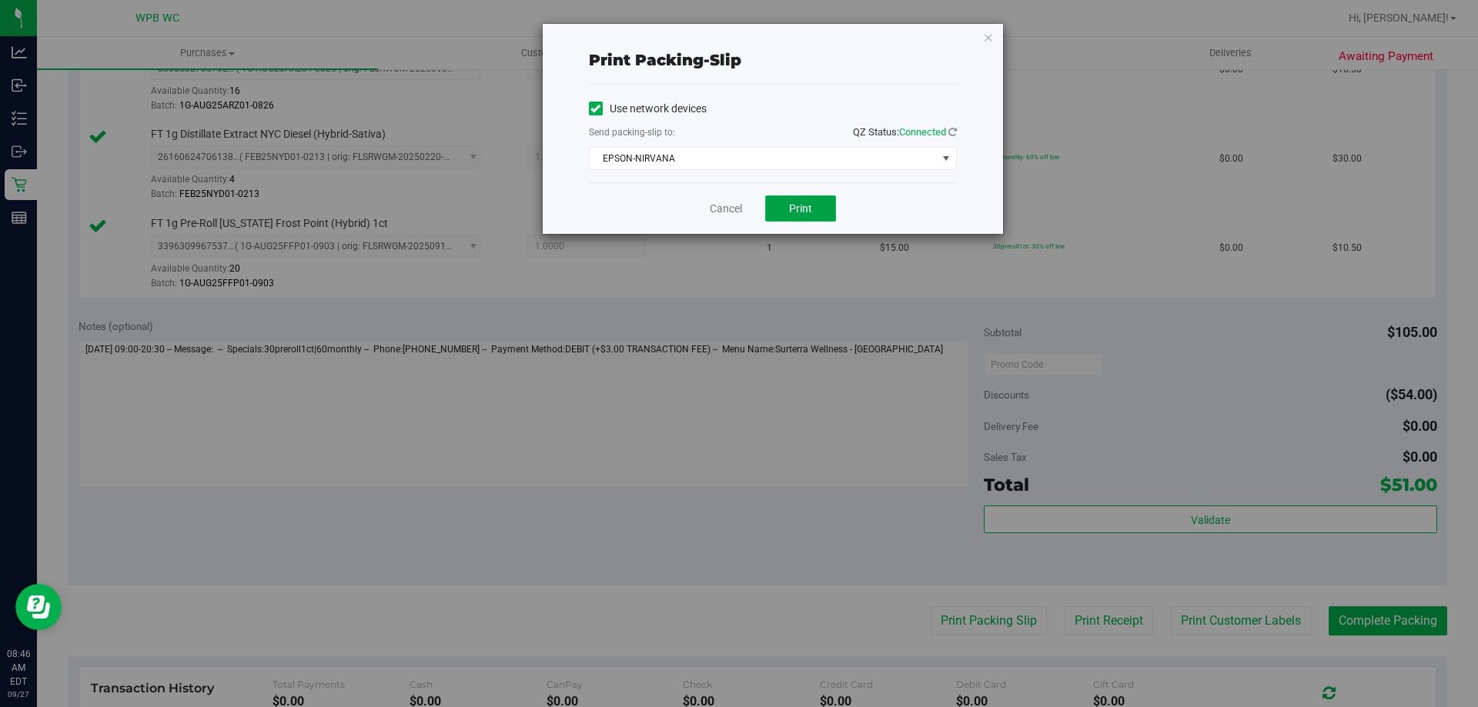
click at [797, 211] on span "Print" at bounding box center [800, 208] width 23 height 12
click at [995, 41] on div "Print packing-slip Use network devices Send packing-slip to: QZ Status: Connect…" at bounding box center [773, 129] width 460 height 210
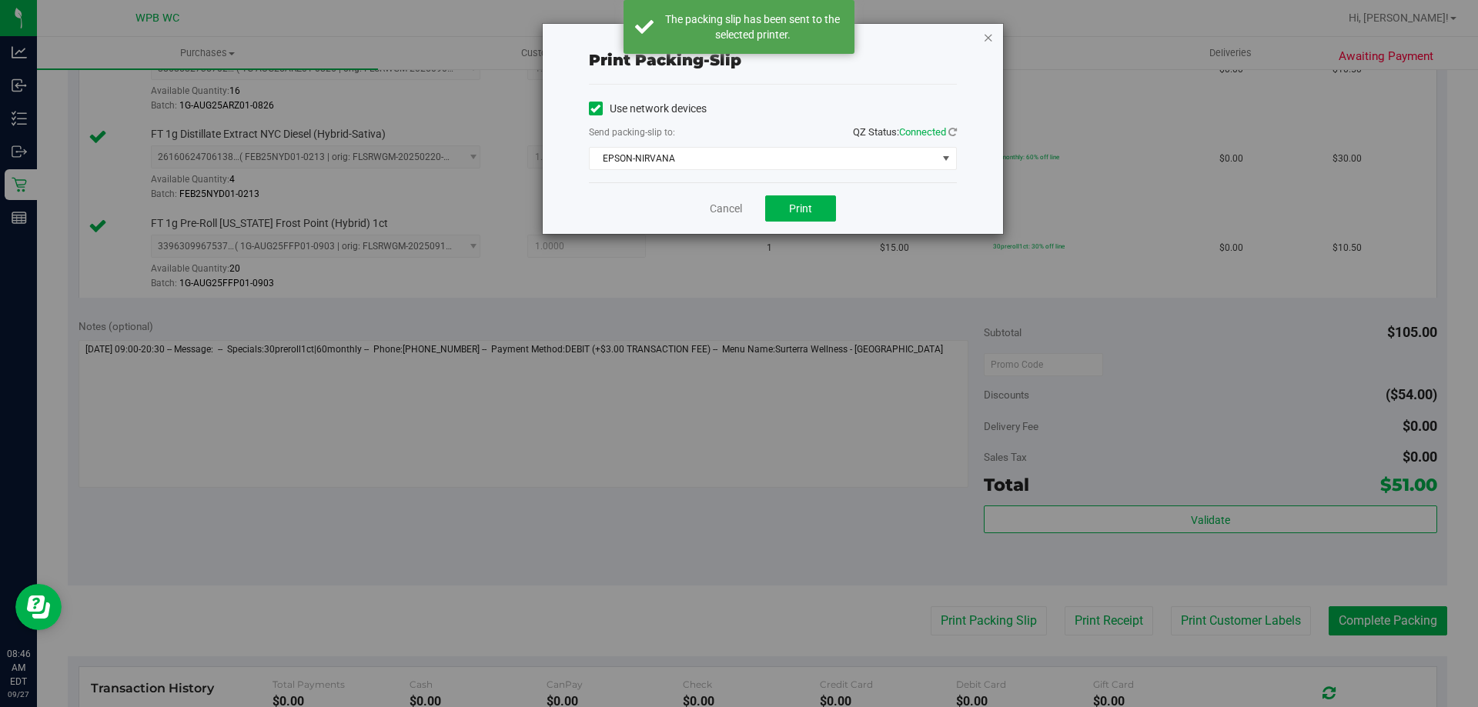
click at [985, 37] on icon "button" at bounding box center [988, 37] width 11 height 18
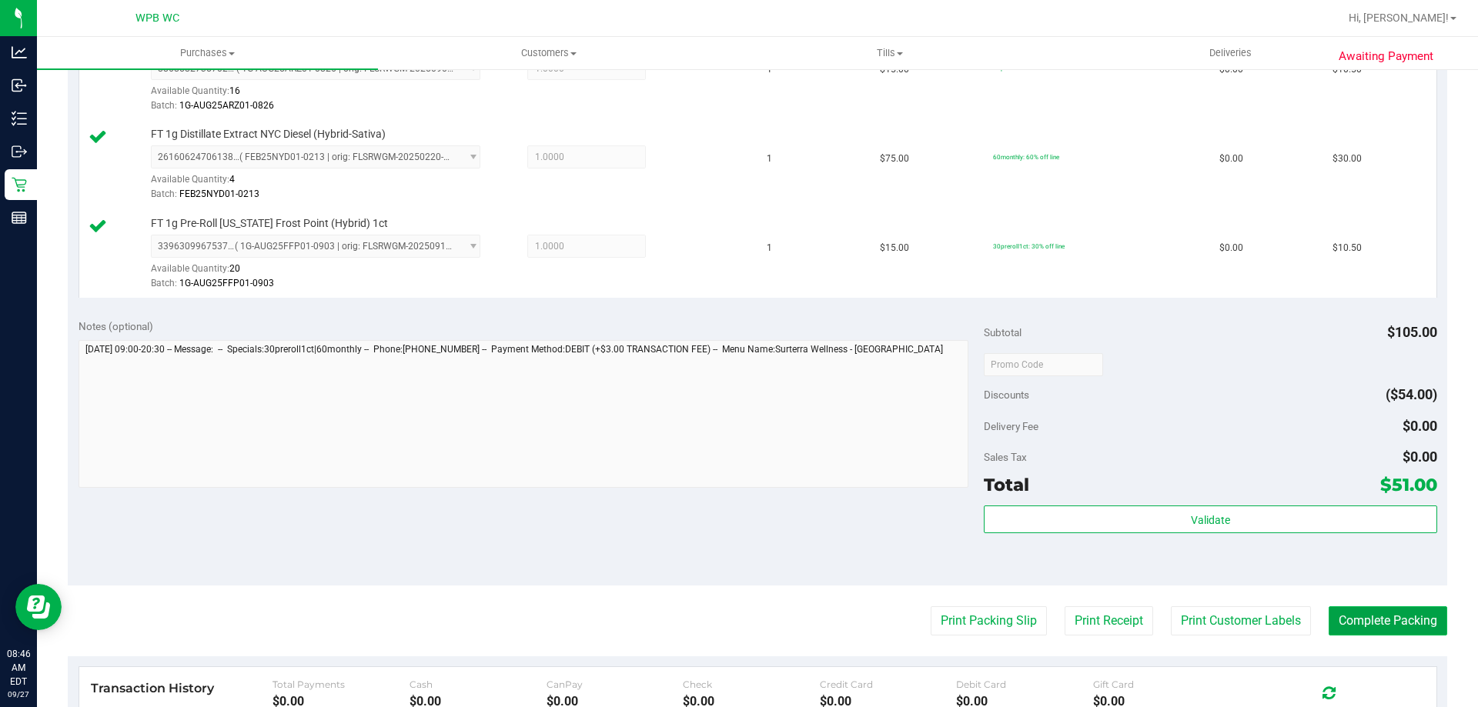
click at [1336, 614] on button "Complete Packing" at bounding box center [1388, 621] width 119 height 29
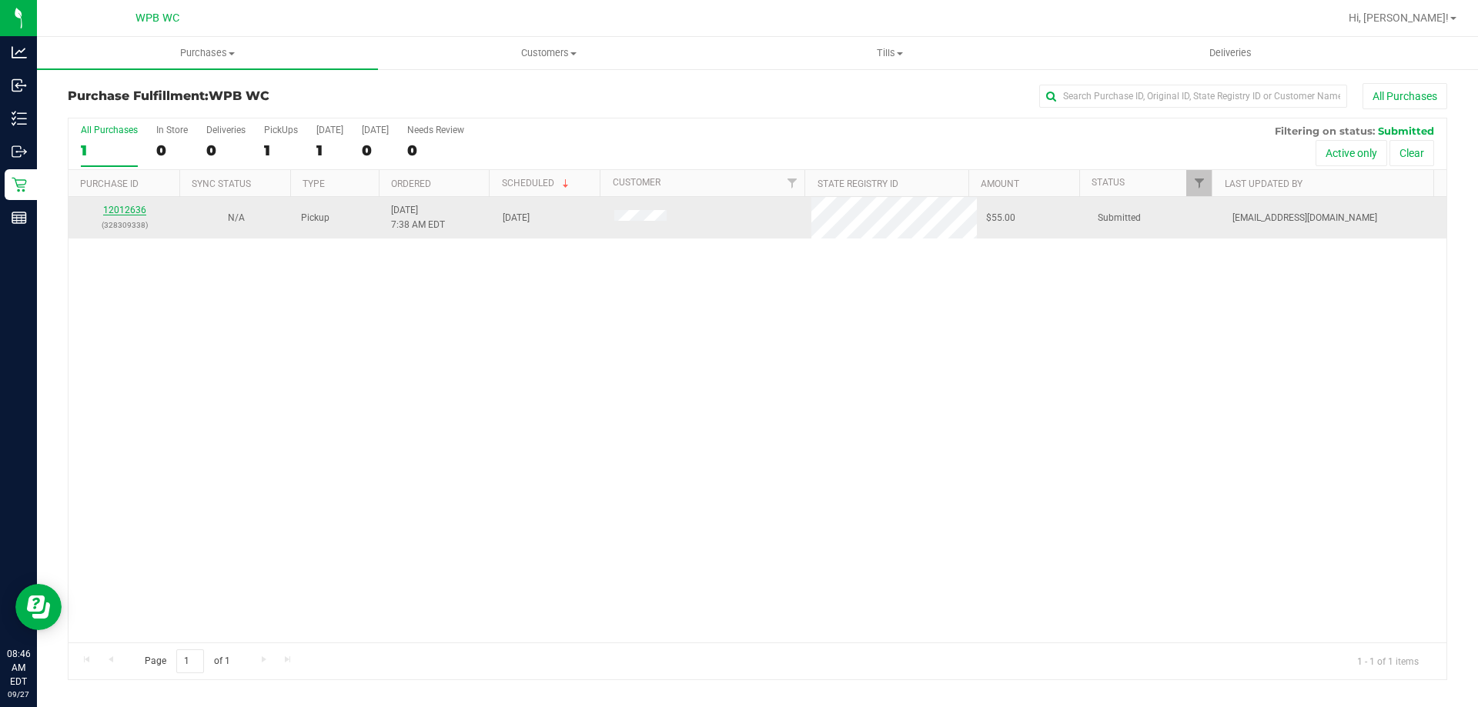
click at [120, 206] on link "12012636" at bounding box center [124, 210] width 43 height 11
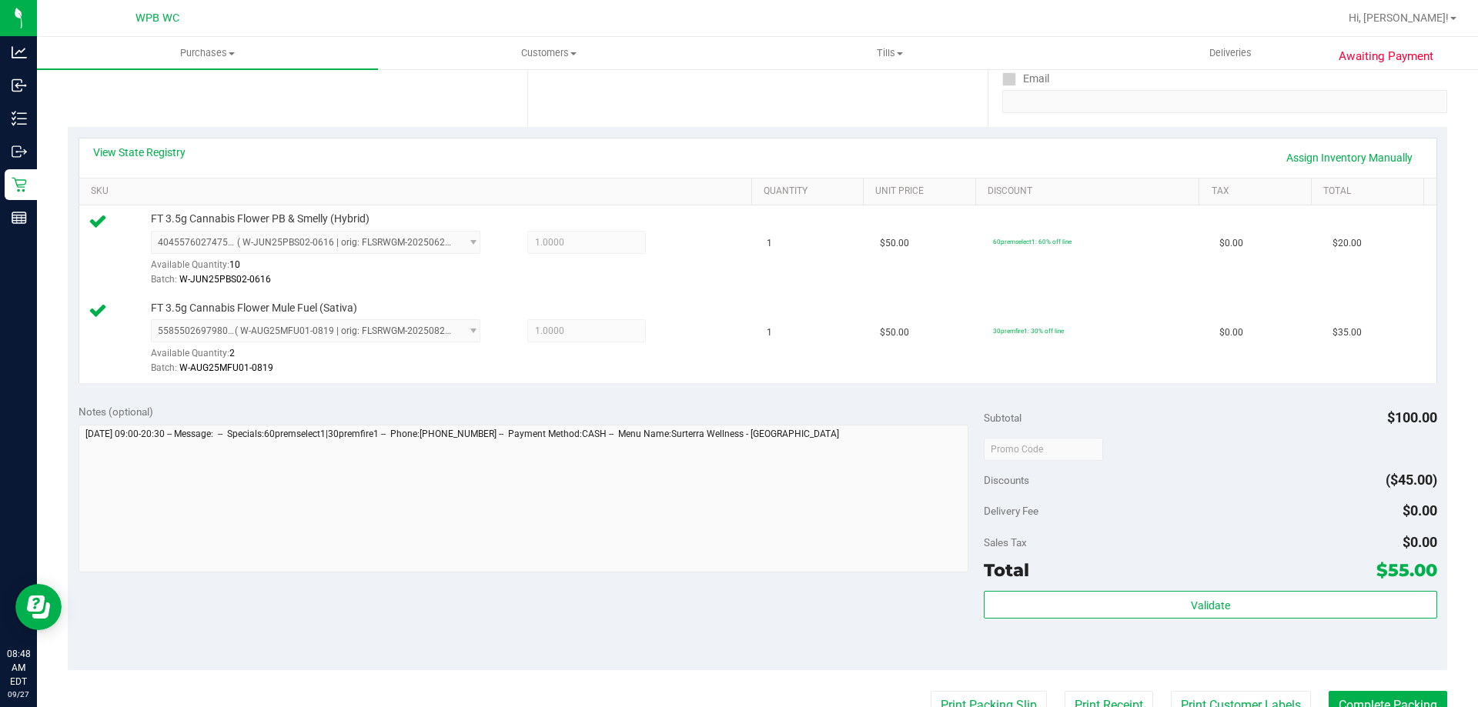
scroll to position [462, 0]
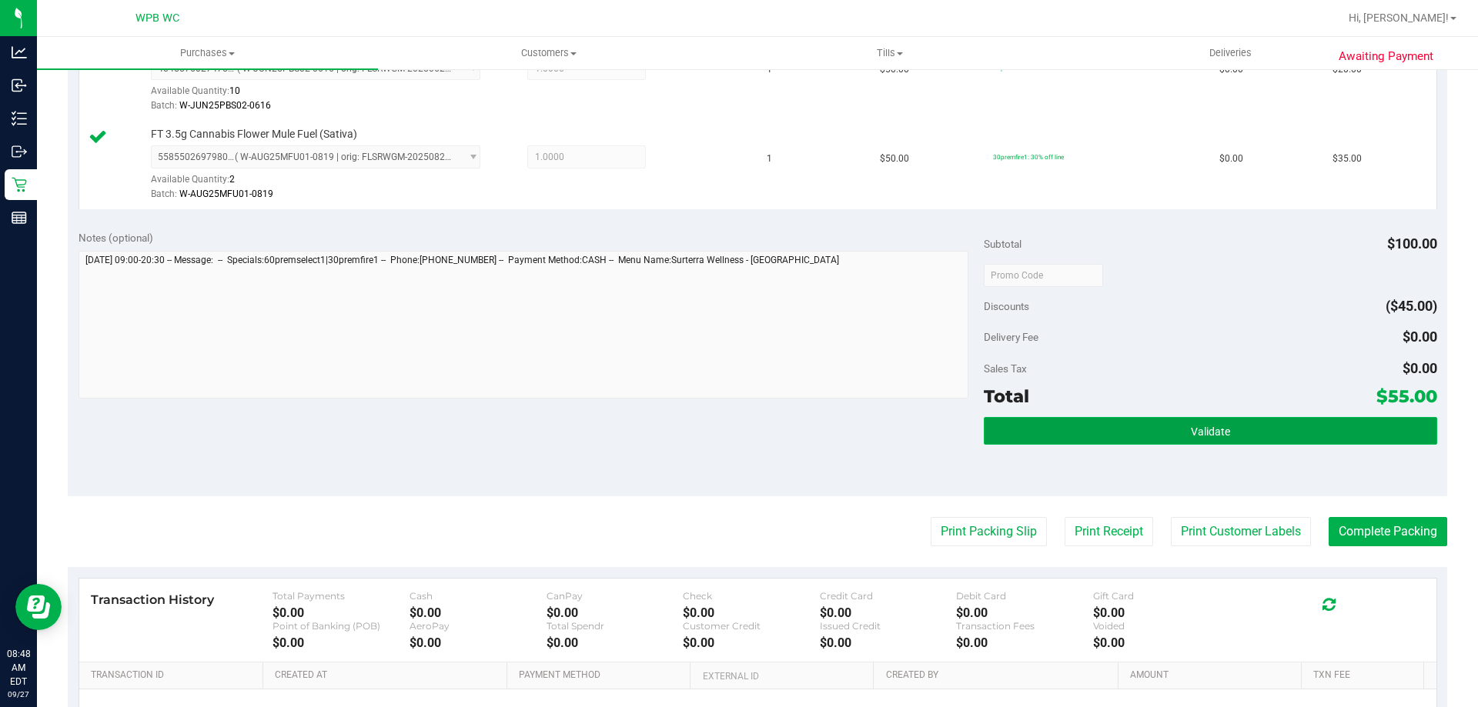
click at [1156, 423] on button "Validate" at bounding box center [1210, 431] width 453 height 28
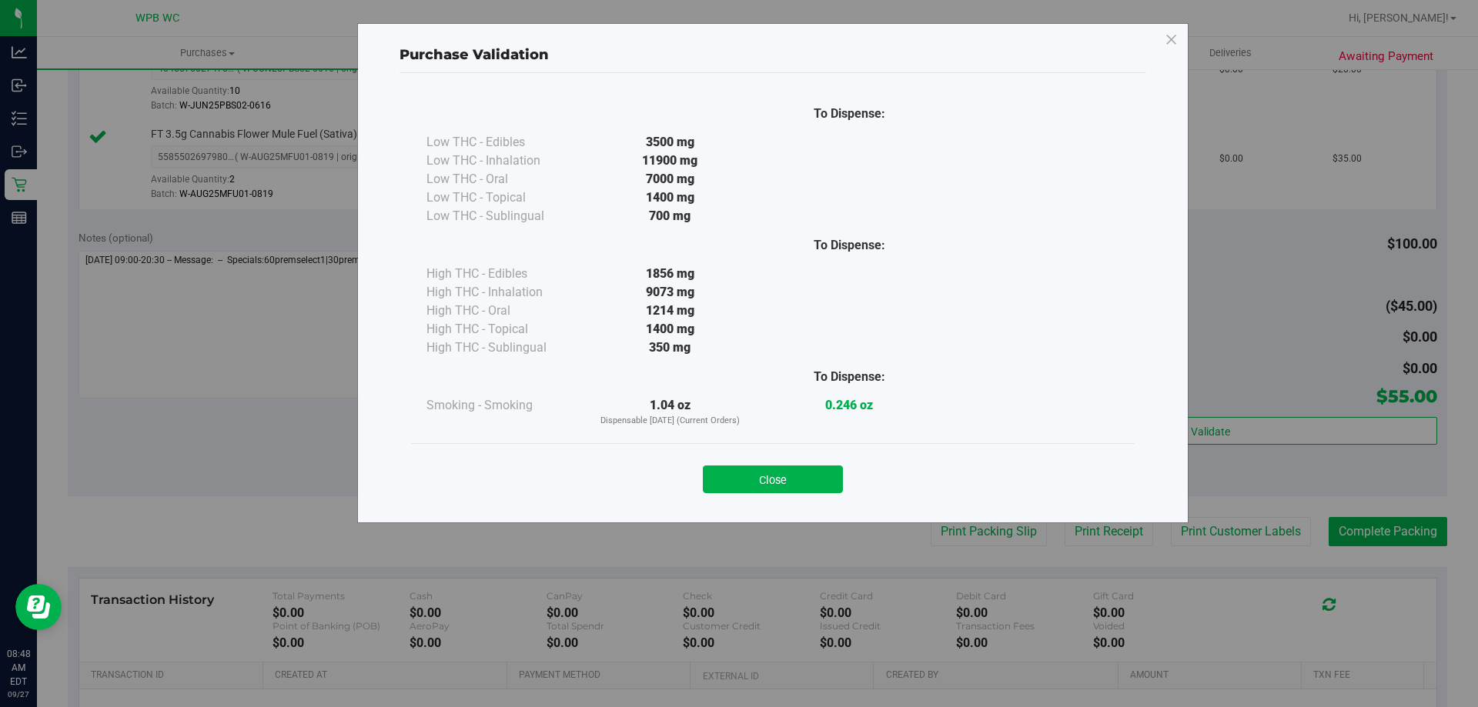
drag, startPoint x: 812, startPoint y: 471, endPoint x: 846, endPoint y: 492, distance: 39.7
click at [812, 476] on button "Close" at bounding box center [773, 480] width 140 height 28
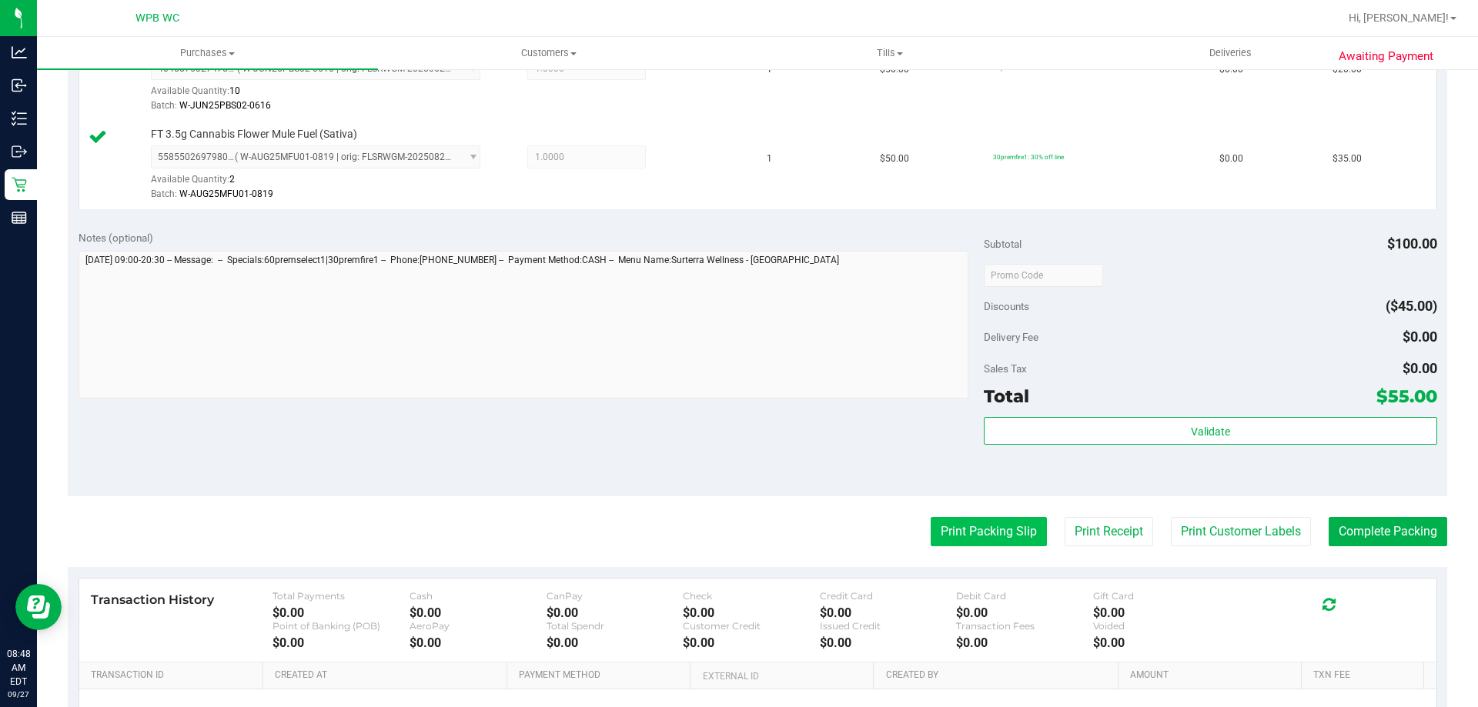
click at [984, 531] on button "Print Packing Slip" at bounding box center [989, 531] width 116 height 29
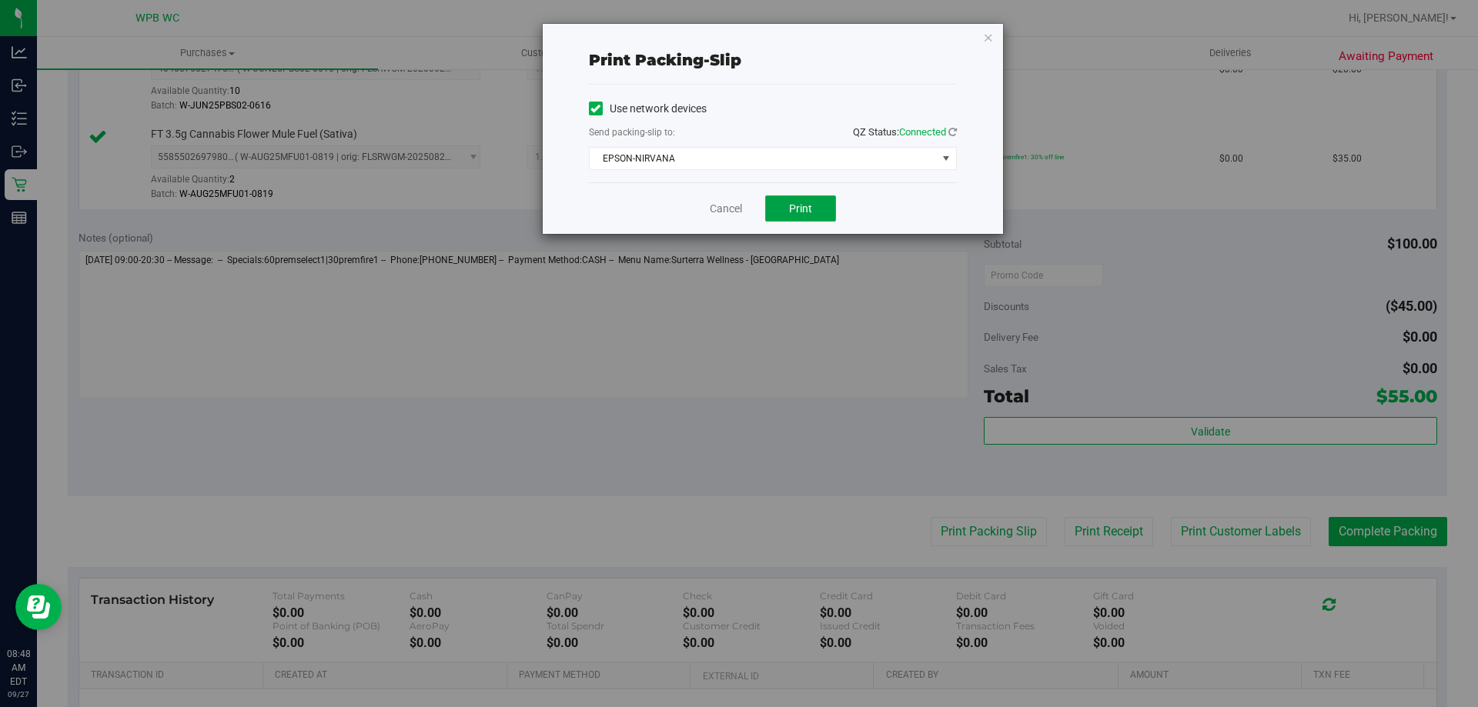
click at [817, 213] on button "Print" at bounding box center [800, 209] width 71 height 26
click at [988, 31] on icon "button" at bounding box center [988, 37] width 11 height 18
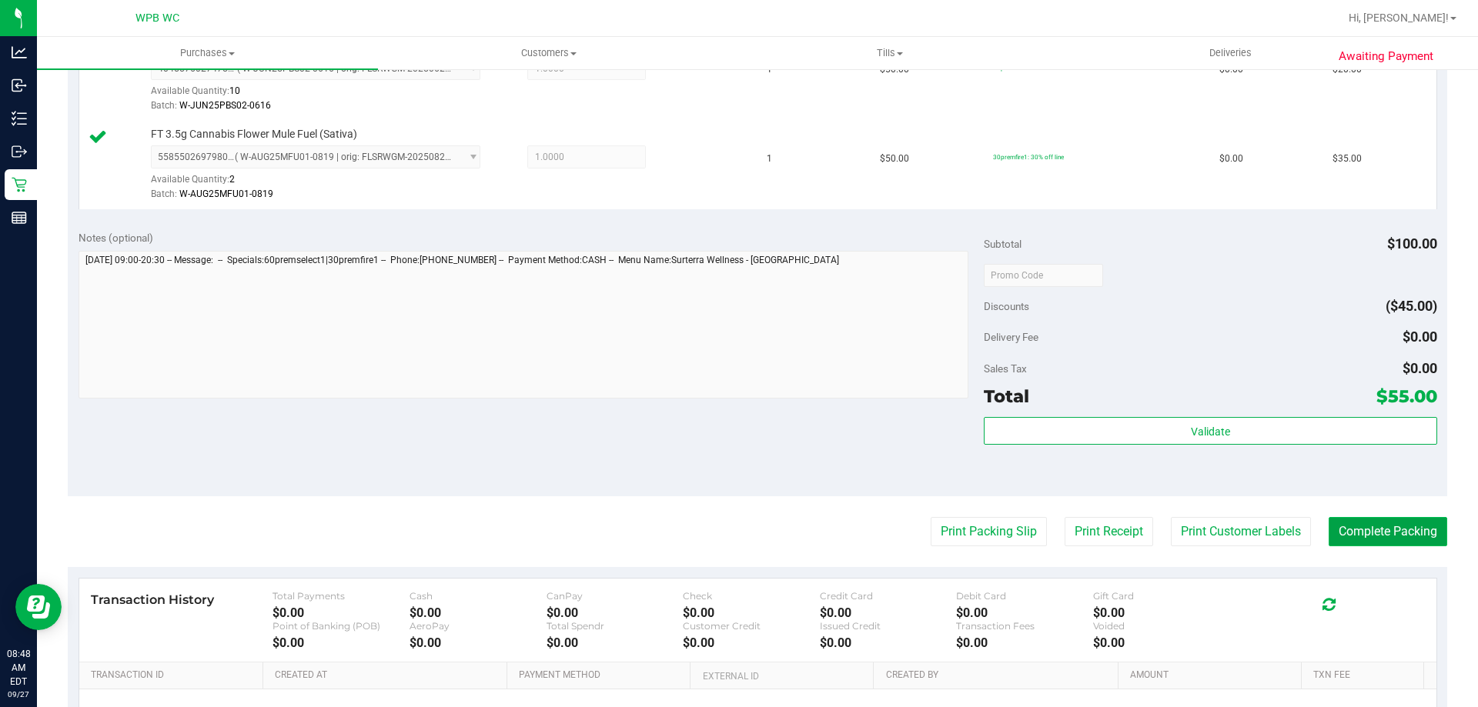
click at [1332, 520] on button "Complete Packing" at bounding box center [1388, 531] width 119 height 29
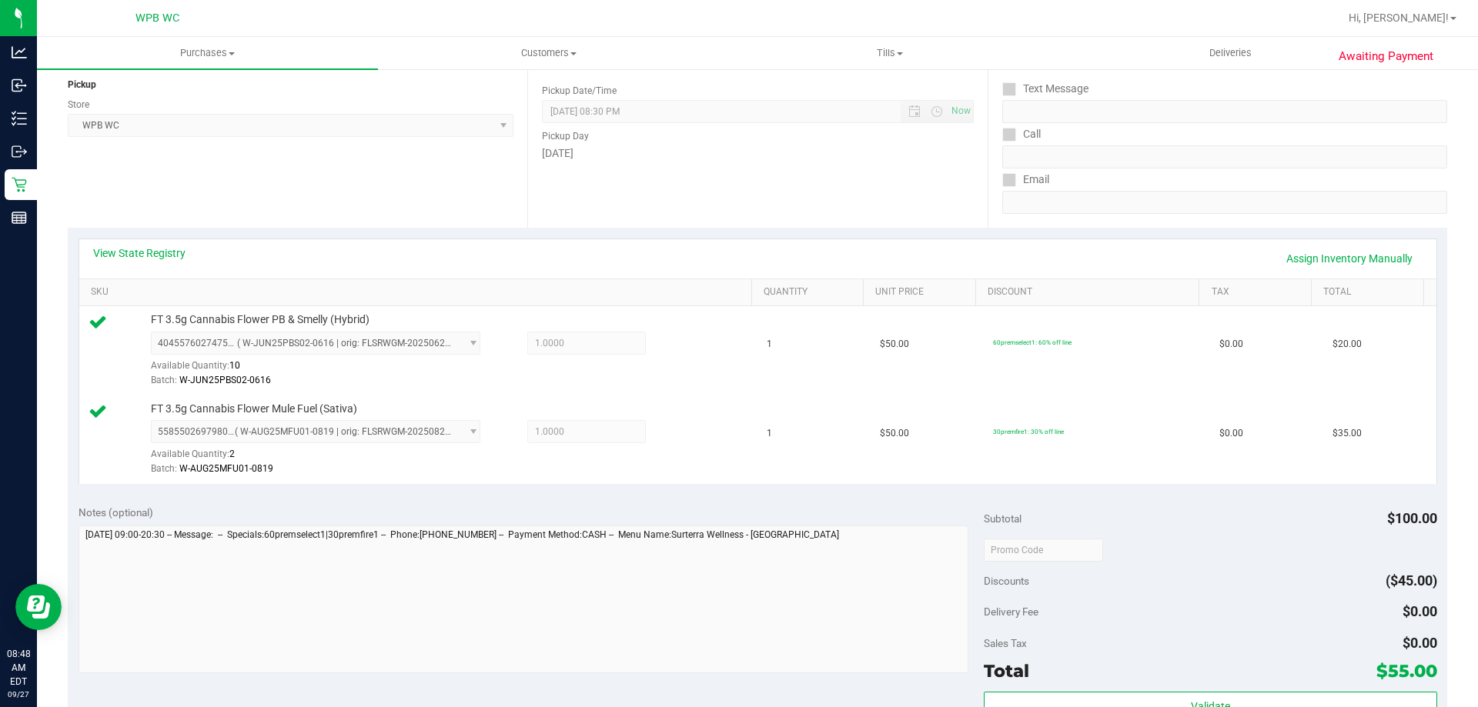
scroll to position [0, 0]
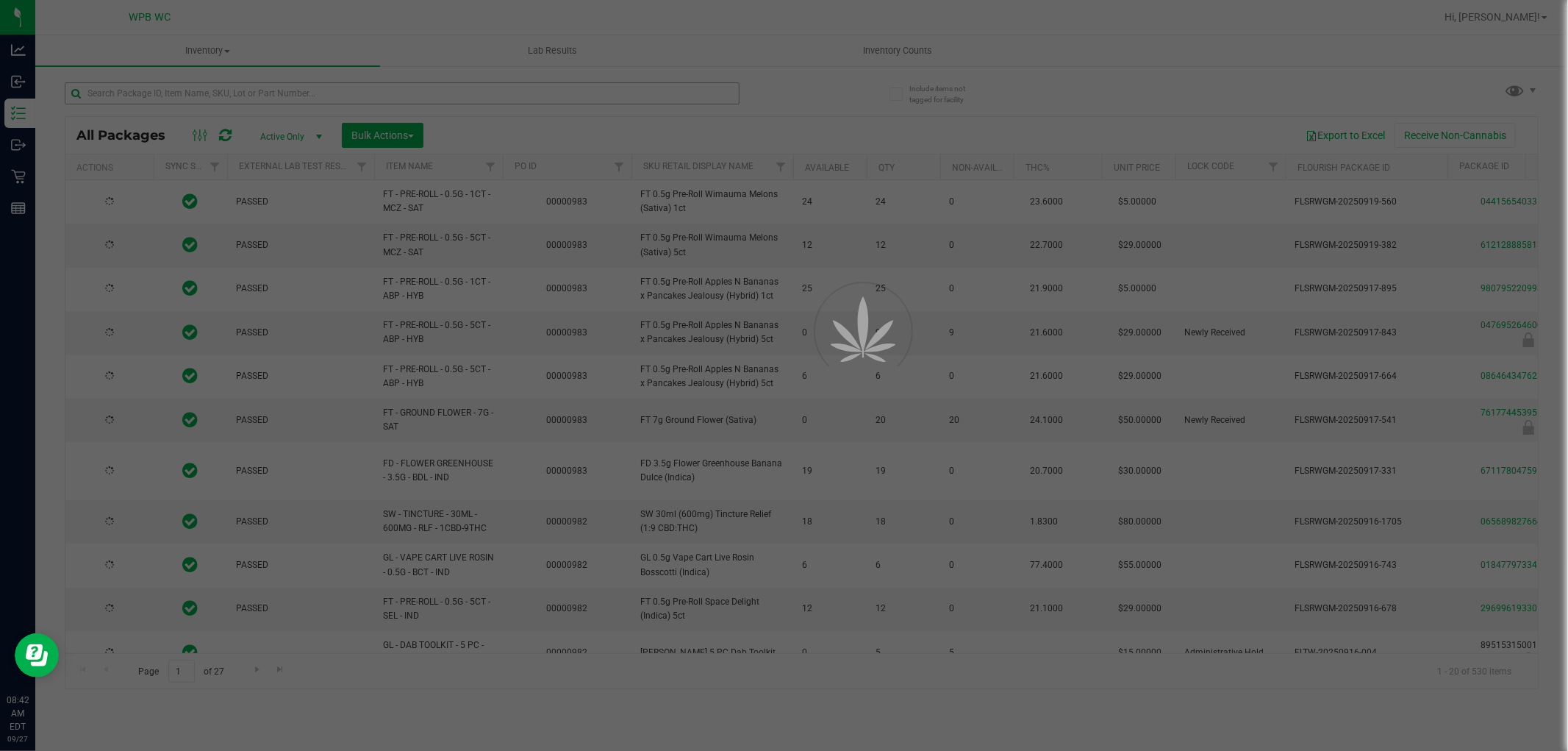
click at [330, 91] on div at bounding box center [784, 376] width 1568 height 751
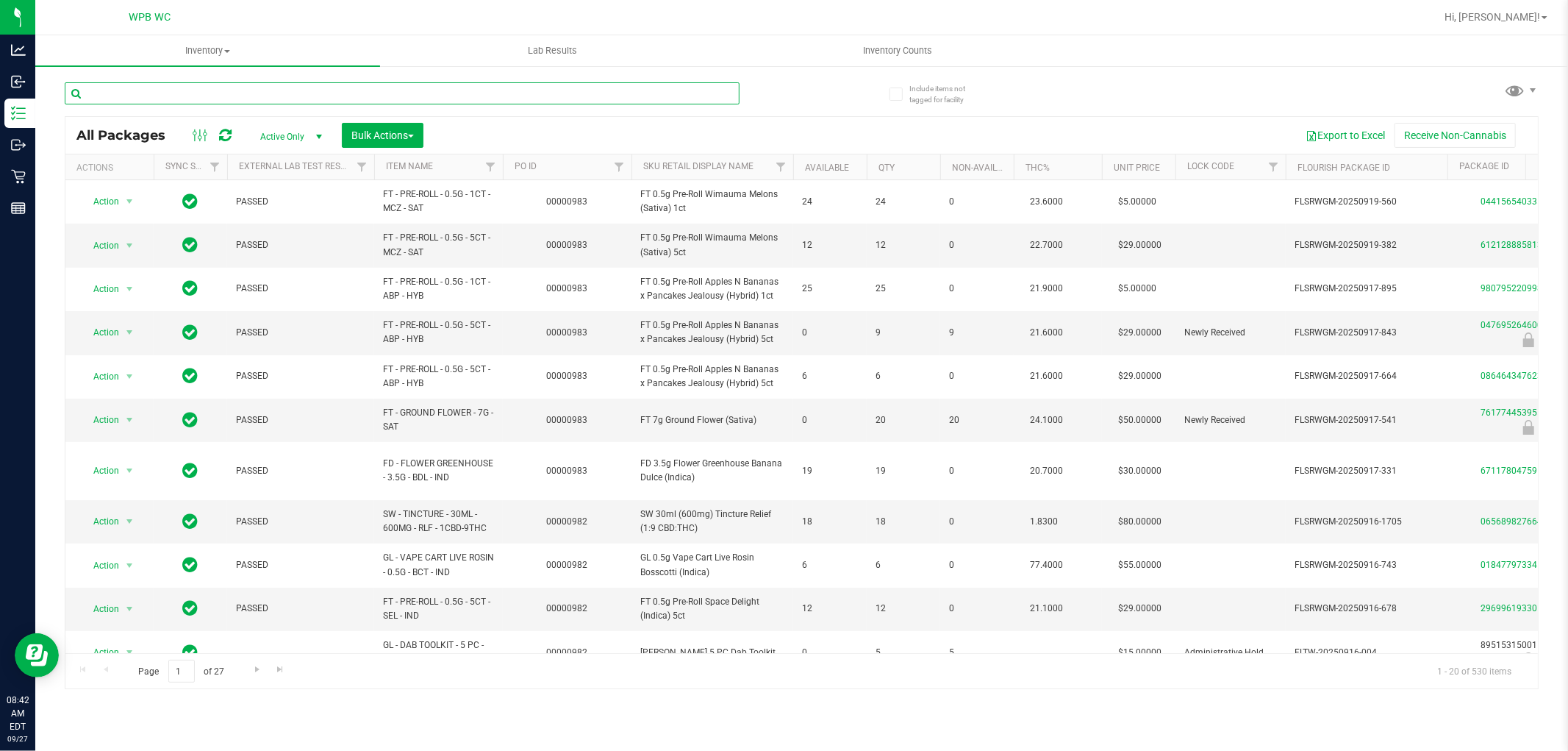
click at [330, 91] on input "text" at bounding box center [402, 93] width 675 height 22
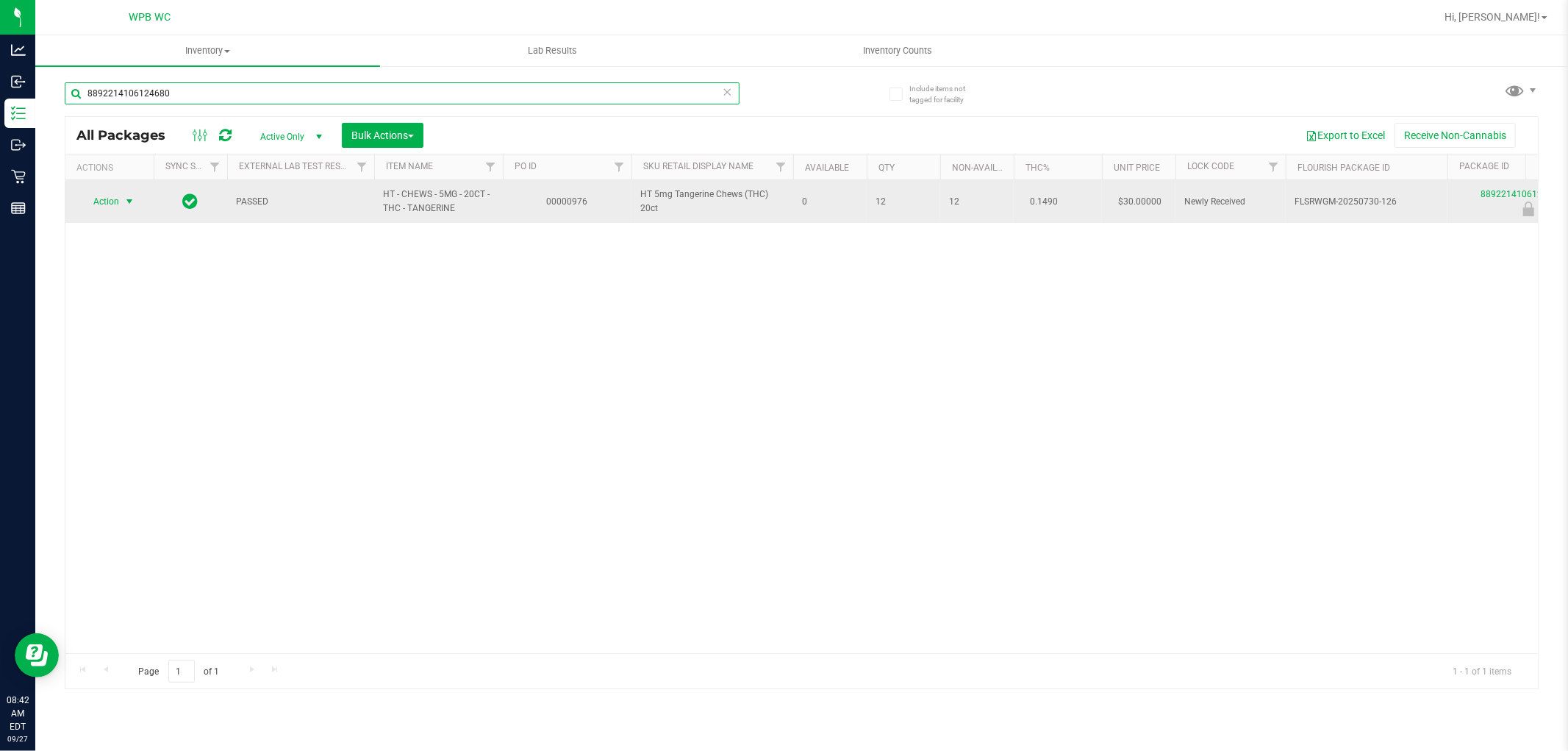
type input "8892214106124680"
click at [126, 199] on span "select" at bounding box center [129, 202] width 11 height 11
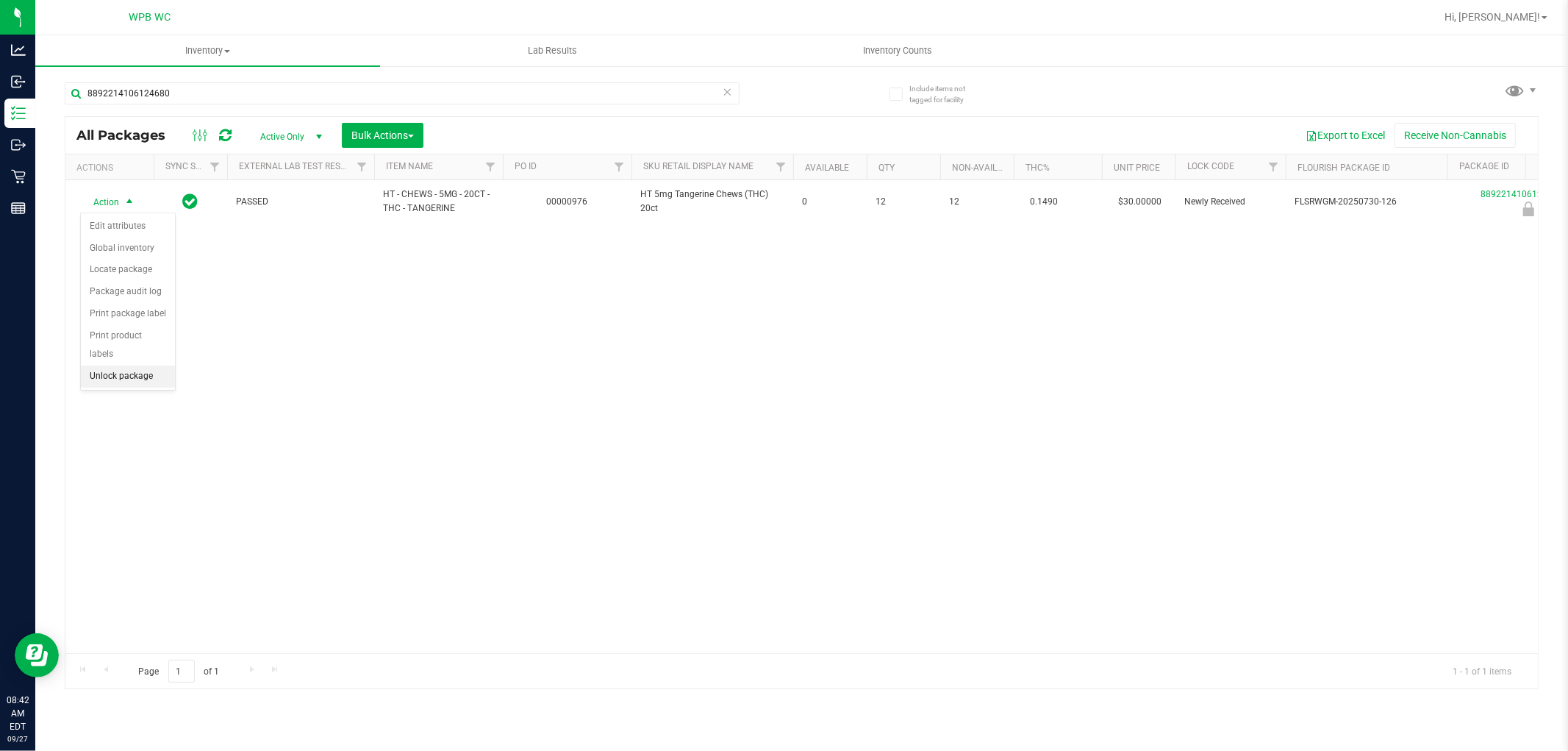
click at [94, 376] on li "Unlock package" at bounding box center [128, 376] width 95 height 22
